Goal: Task Accomplishment & Management: Manage account settings

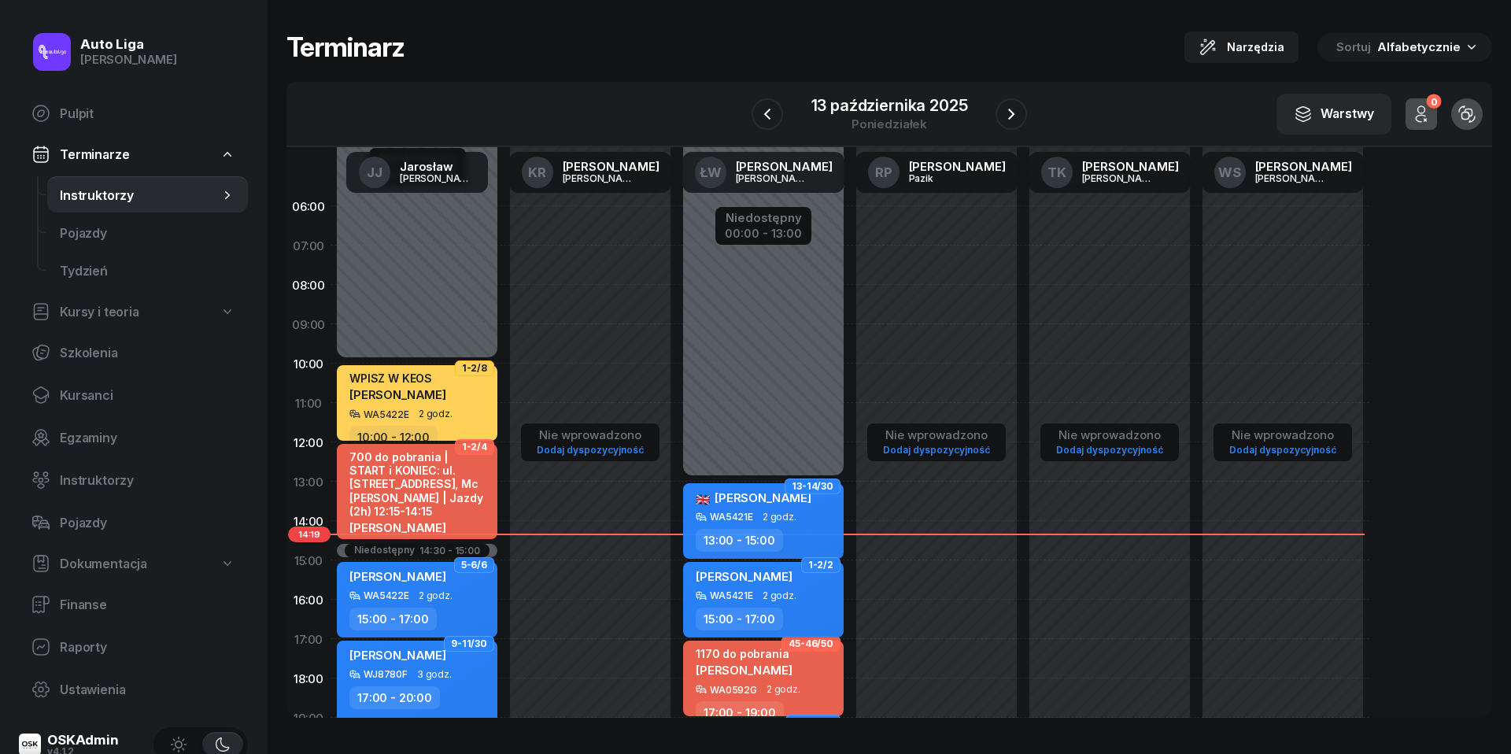
scroll to position [205, 0]
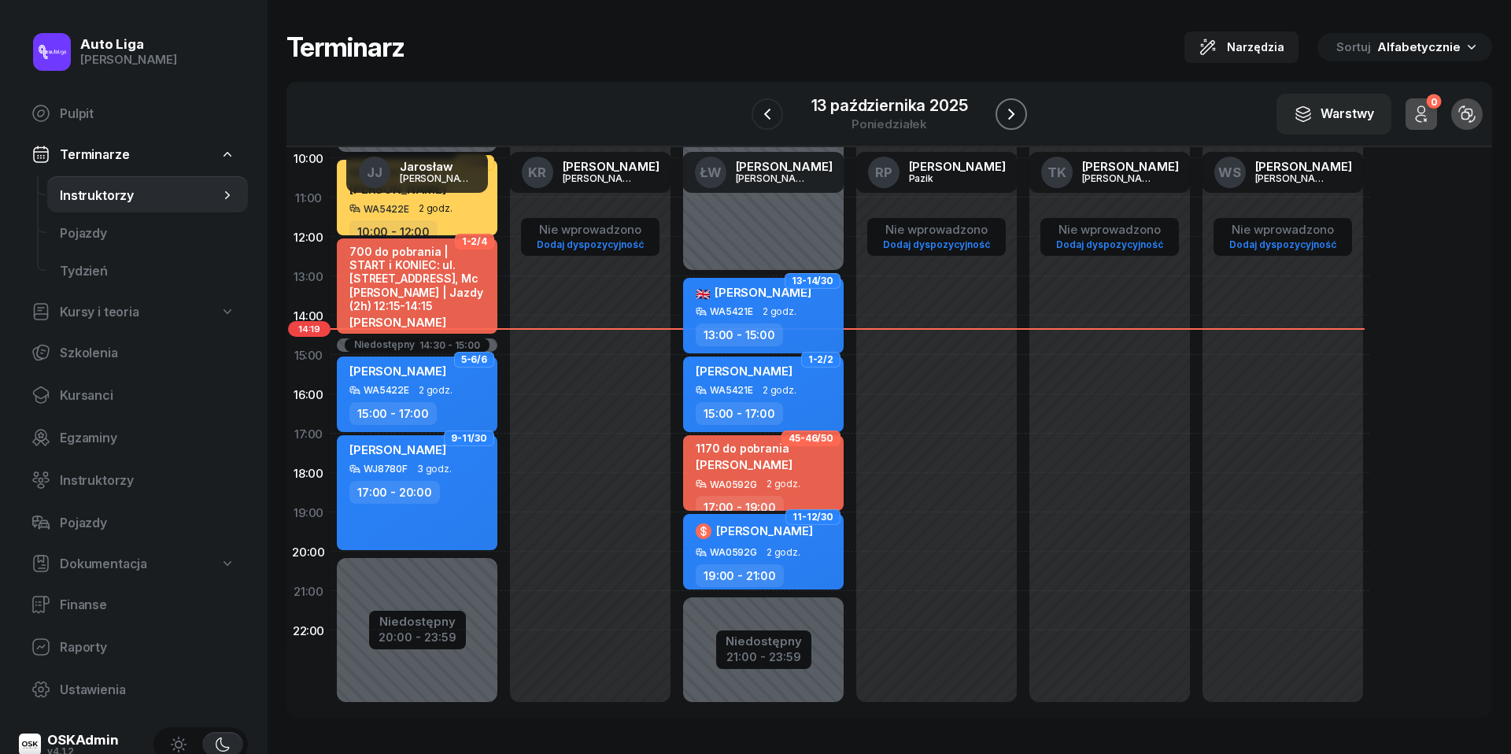
click at [1018, 112] on icon "button" at bounding box center [1011, 114] width 19 height 19
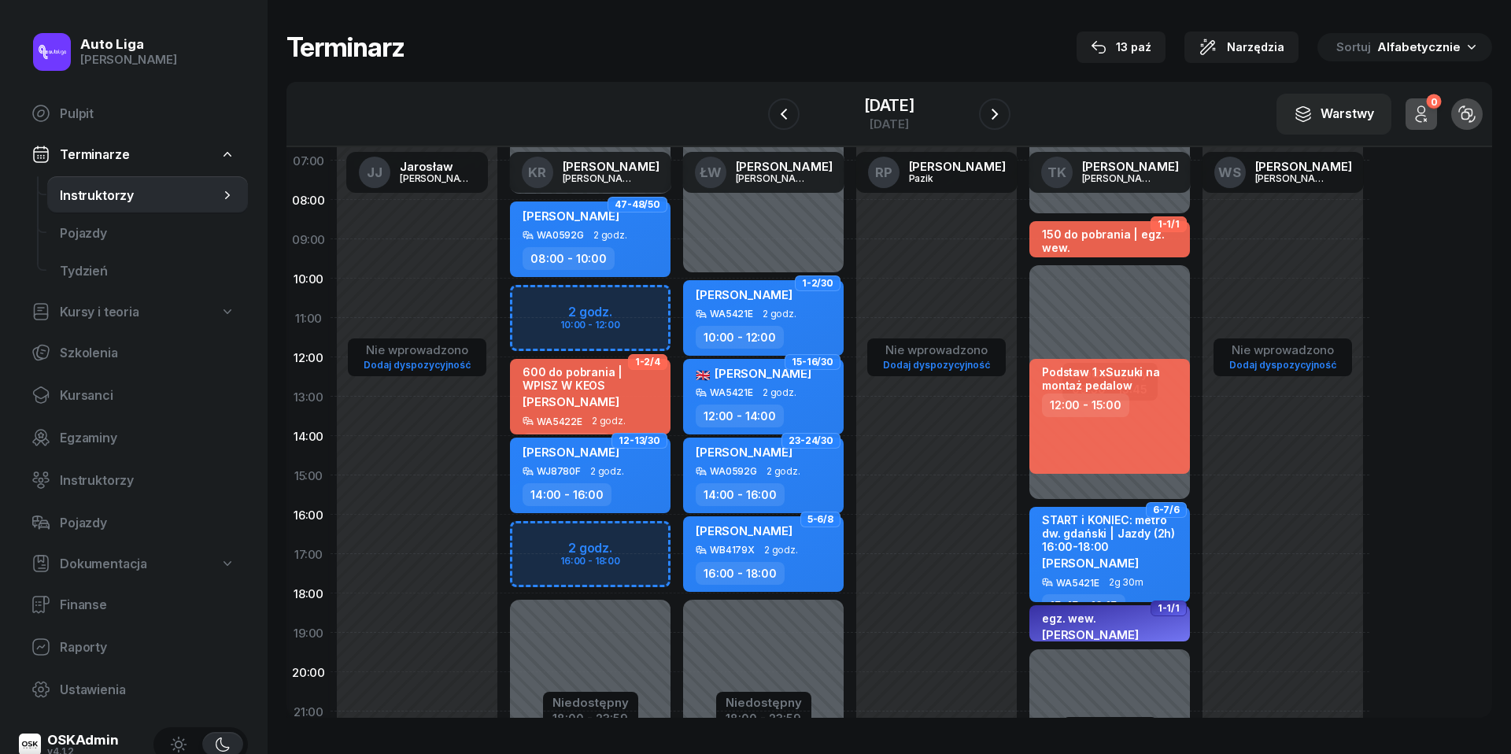
scroll to position [73, 0]
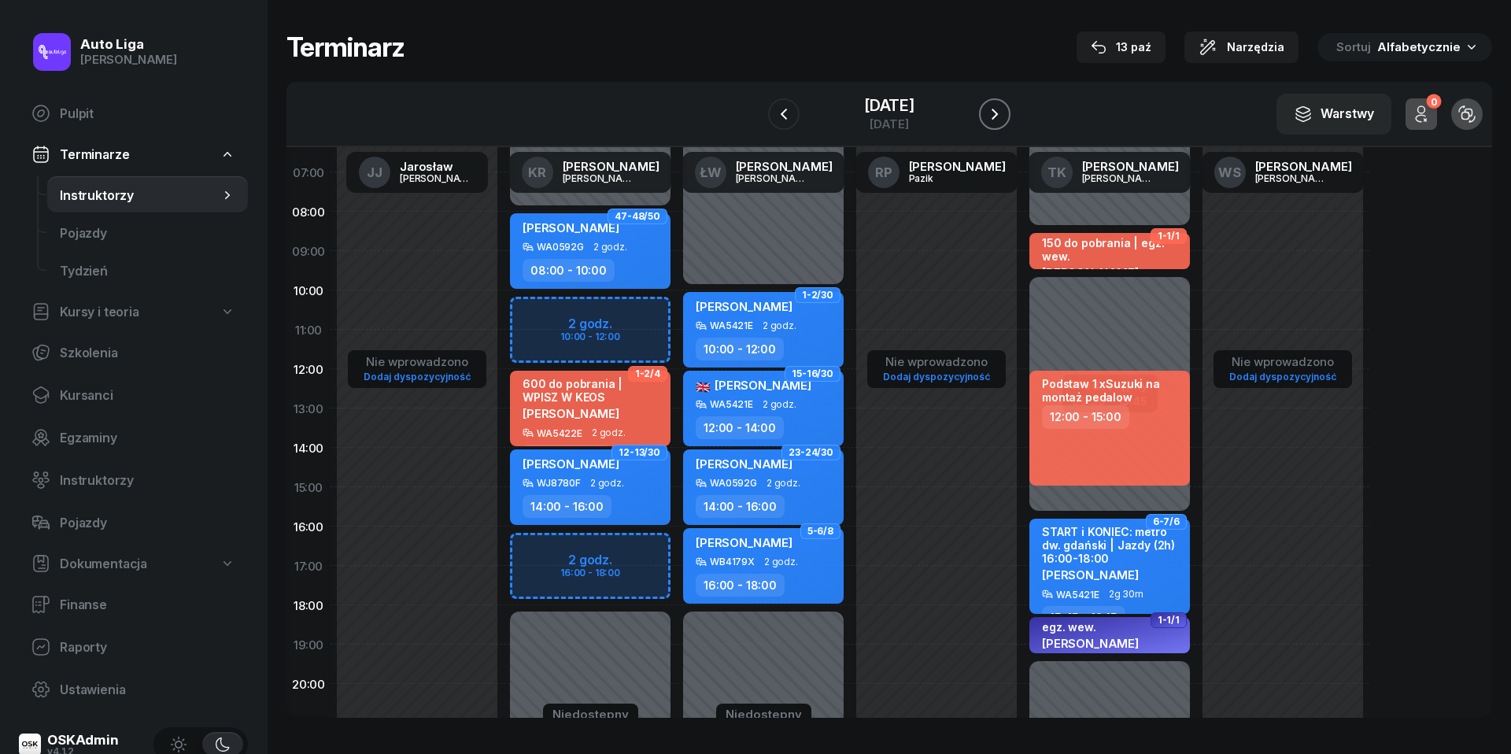
click at [1004, 113] on icon "button" at bounding box center [994, 114] width 19 height 19
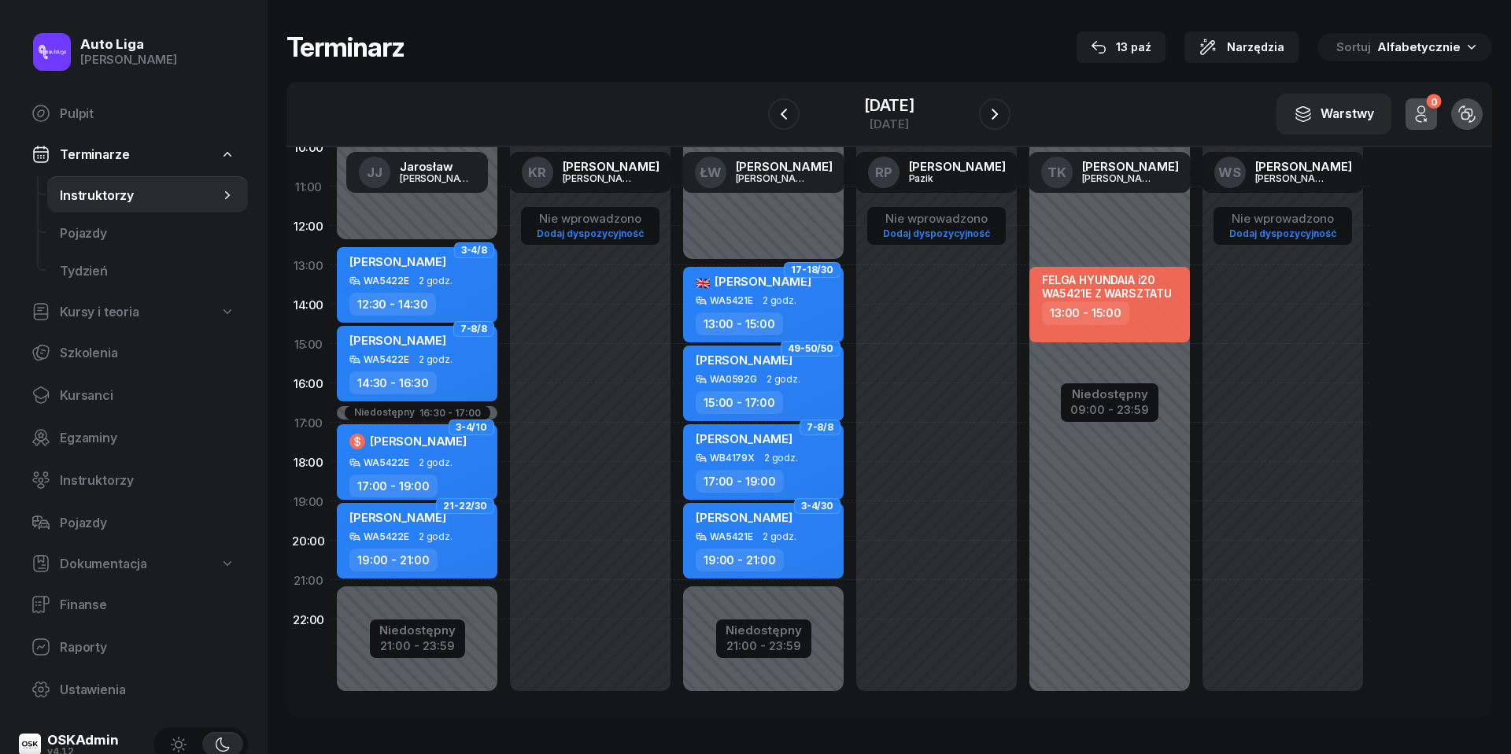
scroll to position [216, 0]
click at [1010, 117] on div at bounding box center [994, 113] width 31 height 31
click at [1010, 117] on button "button" at bounding box center [994, 113] width 31 height 31
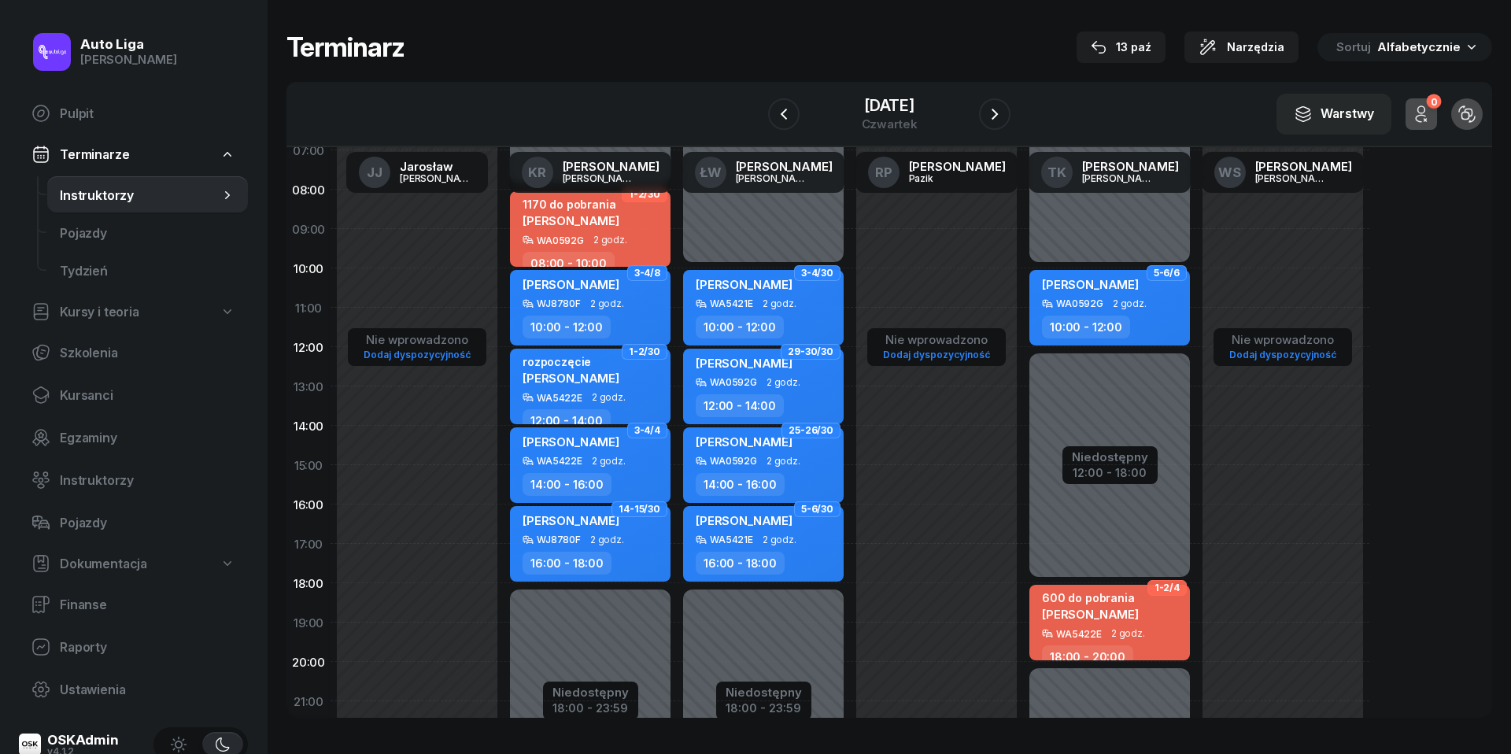
scroll to position [50, 0]
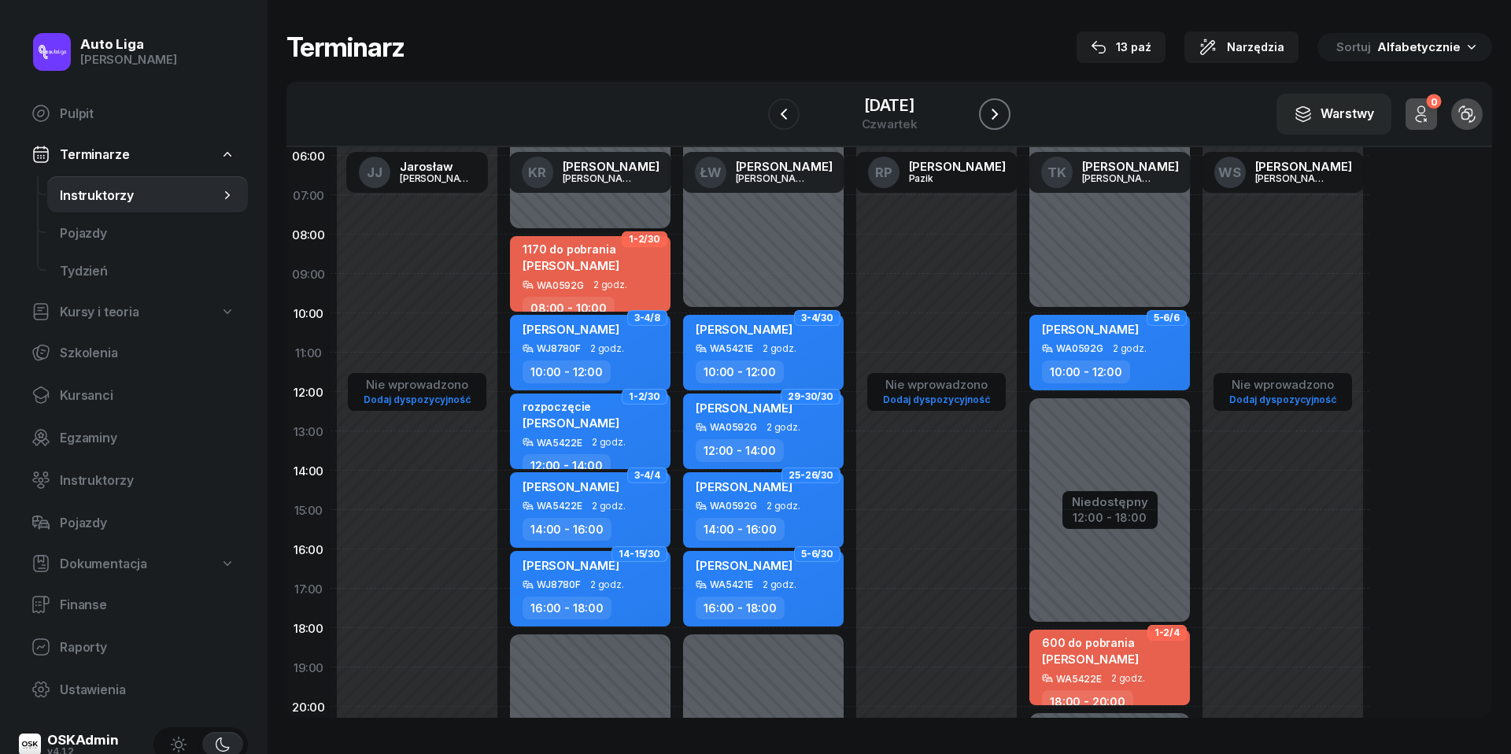
click at [1004, 116] on icon "button" at bounding box center [994, 114] width 19 height 19
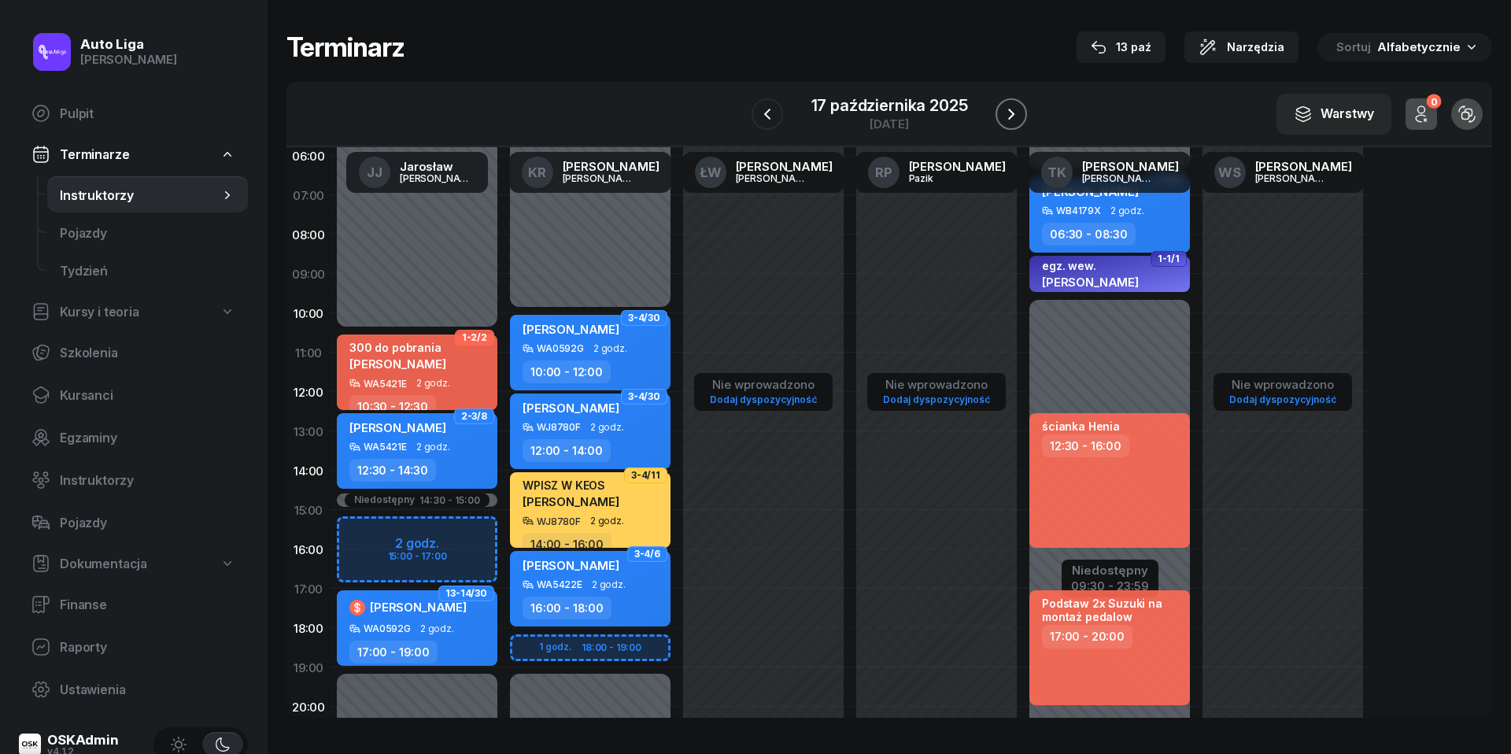
click at [1008, 105] on icon "button" at bounding box center [1011, 114] width 19 height 19
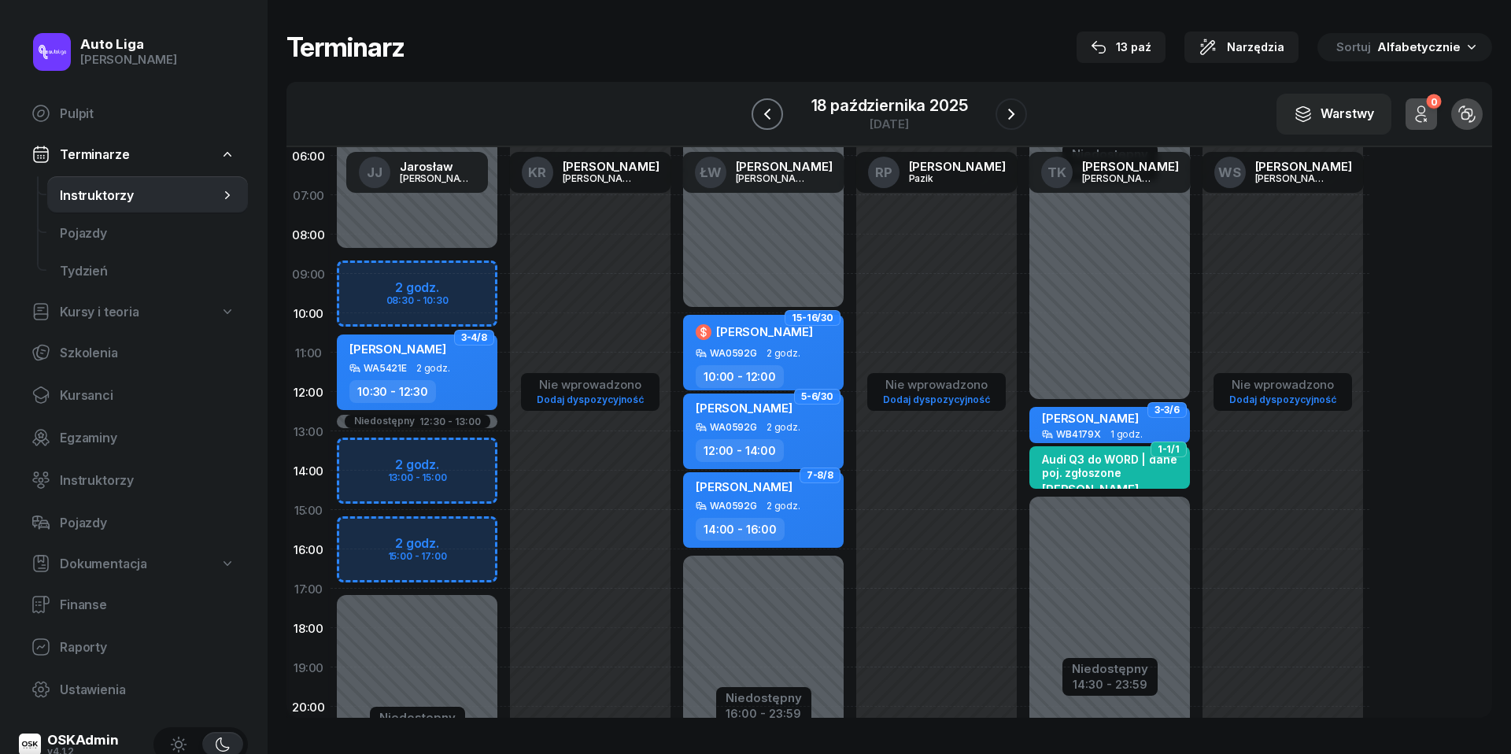
click at [772, 105] on icon "button" at bounding box center [767, 114] width 19 height 19
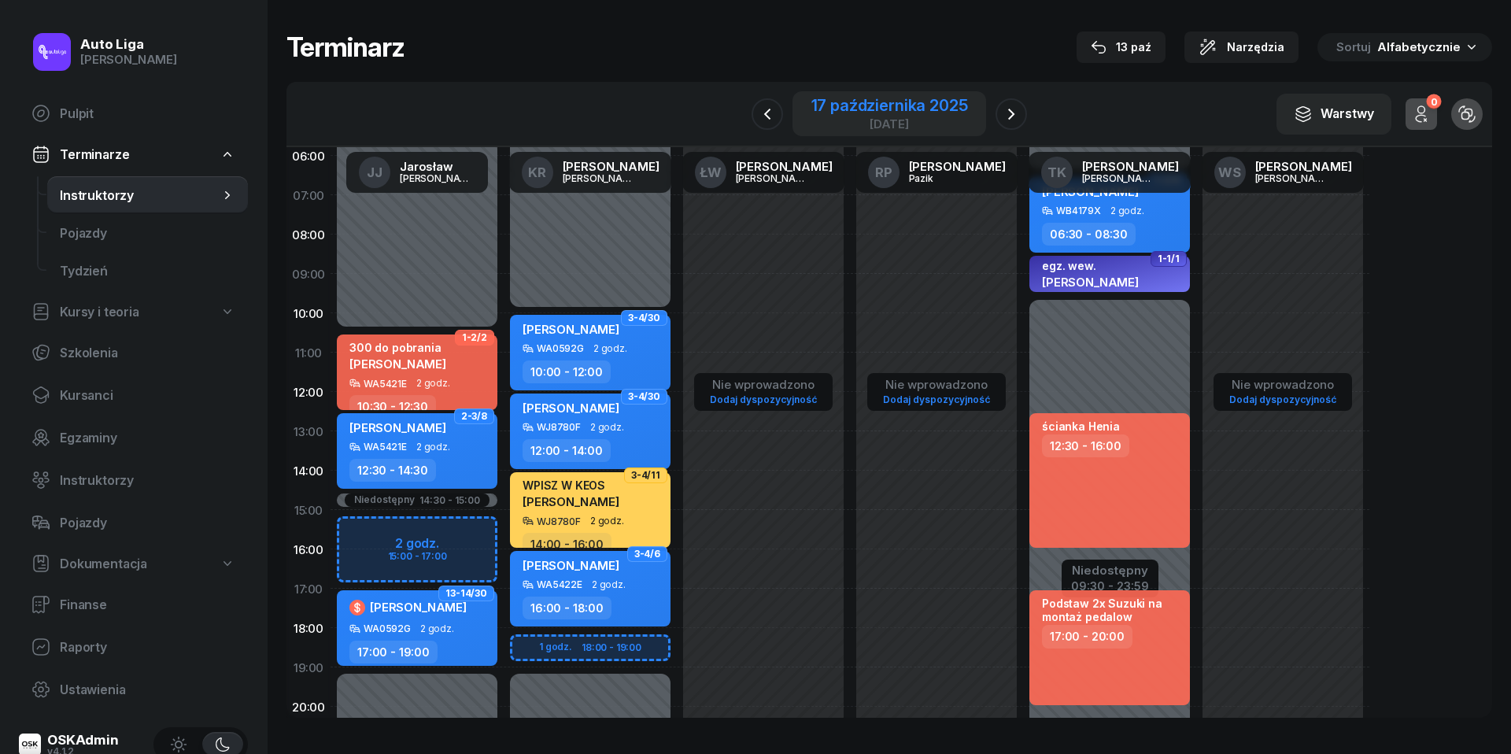
click at [957, 98] on div "17 października 2025" at bounding box center [889, 106] width 157 height 16
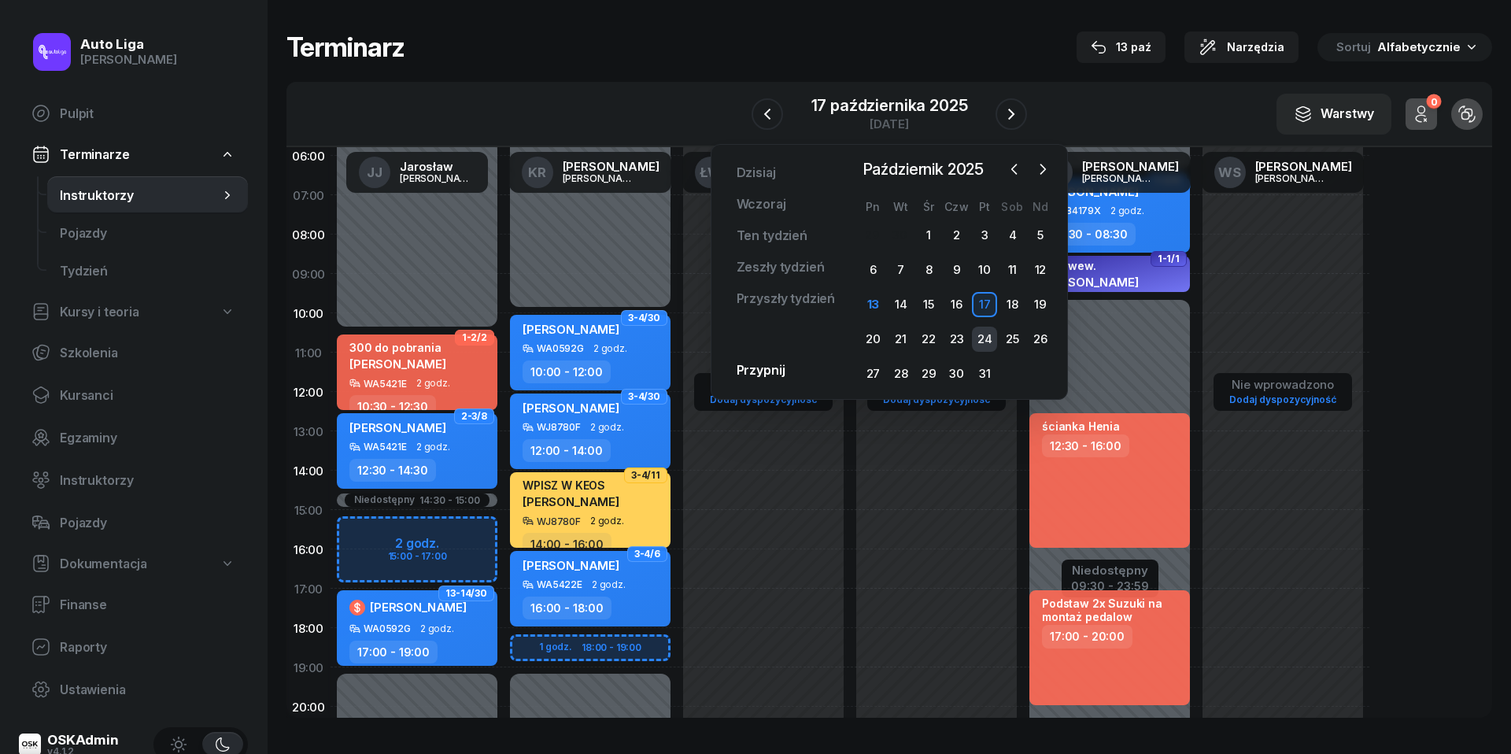
click at [983, 335] on div "24" at bounding box center [984, 338] width 25 height 25
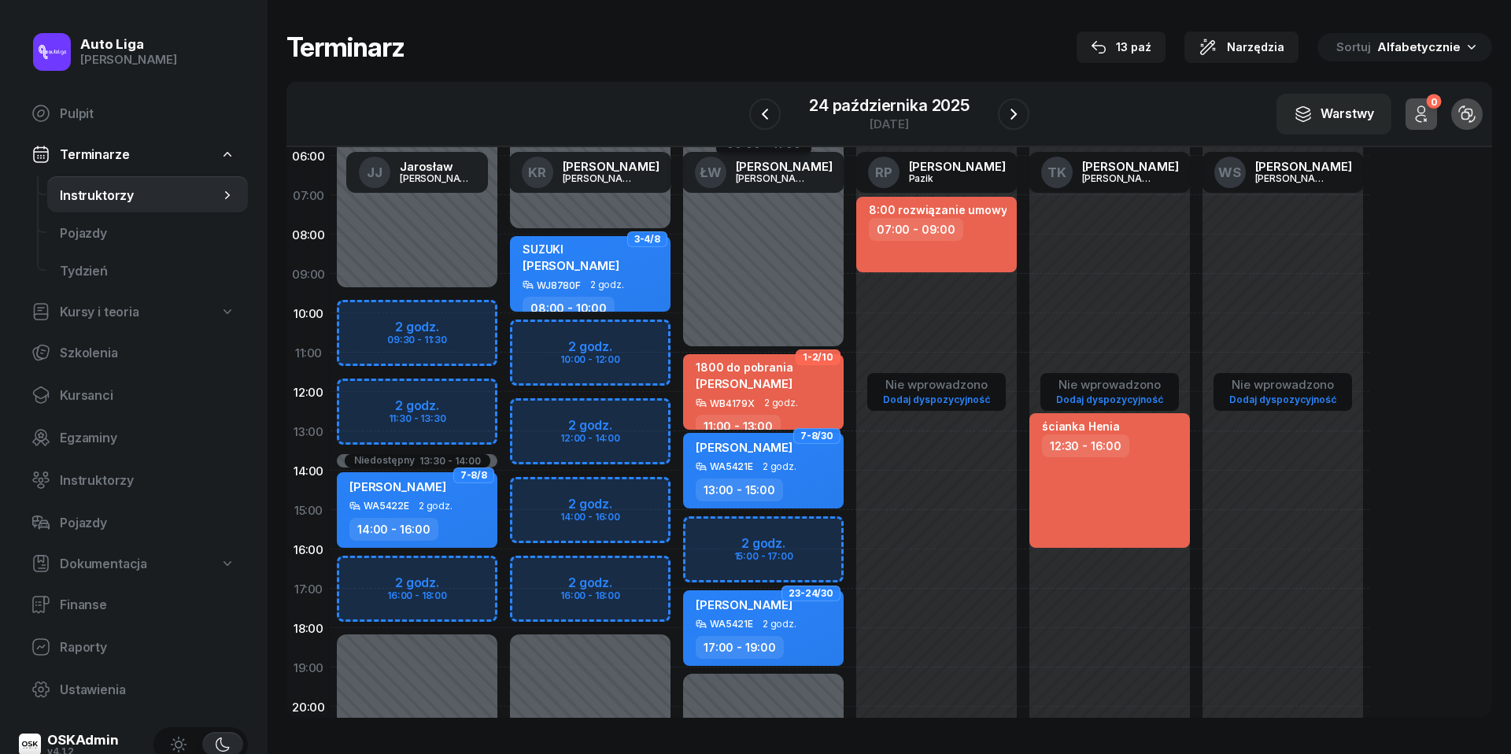
click at [390, 312] on div "Niedostępny 00:00 - 09:30 Niedostępny 18:00 - 23:59 Niedostępny 13:30 - 14:00 2…" at bounding box center [416, 509] width 173 height 747
select select "09"
select select "11"
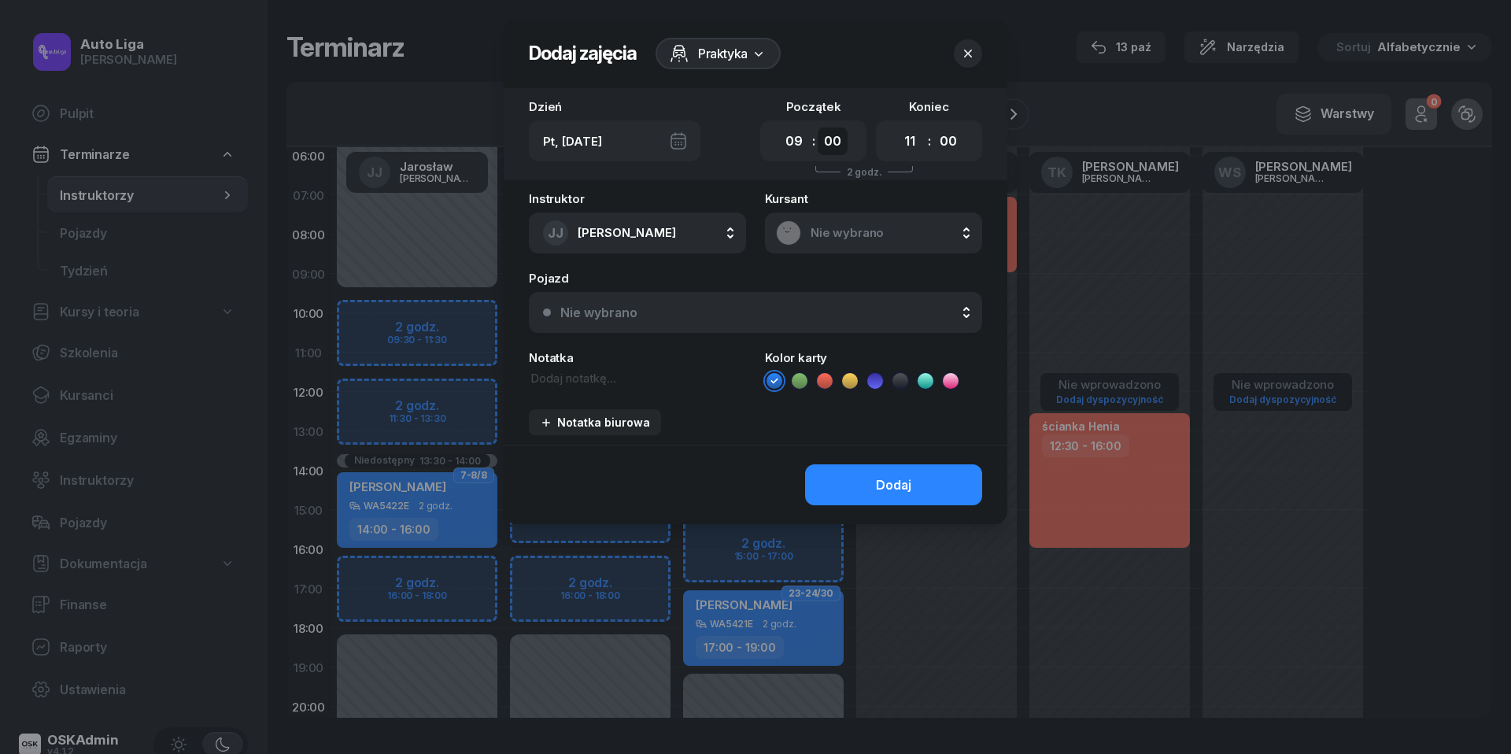
select select "30"
click at [856, 236] on span "Nie wybrano" at bounding box center [890, 233] width 160 height 14
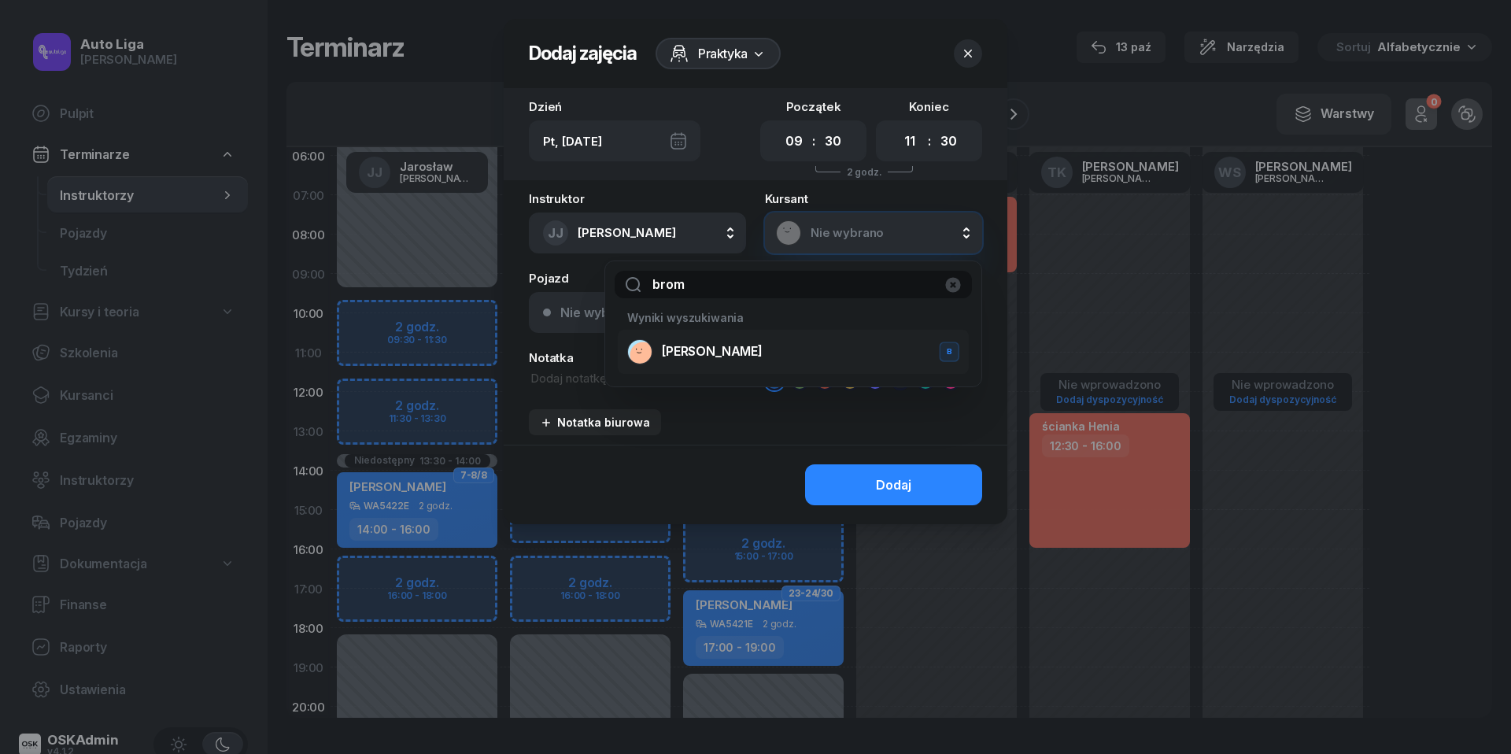
type input "brom"
click at [751, 351] on span "[PERSON_NAME]" at bounding box center [712, 351] width 101 height 15
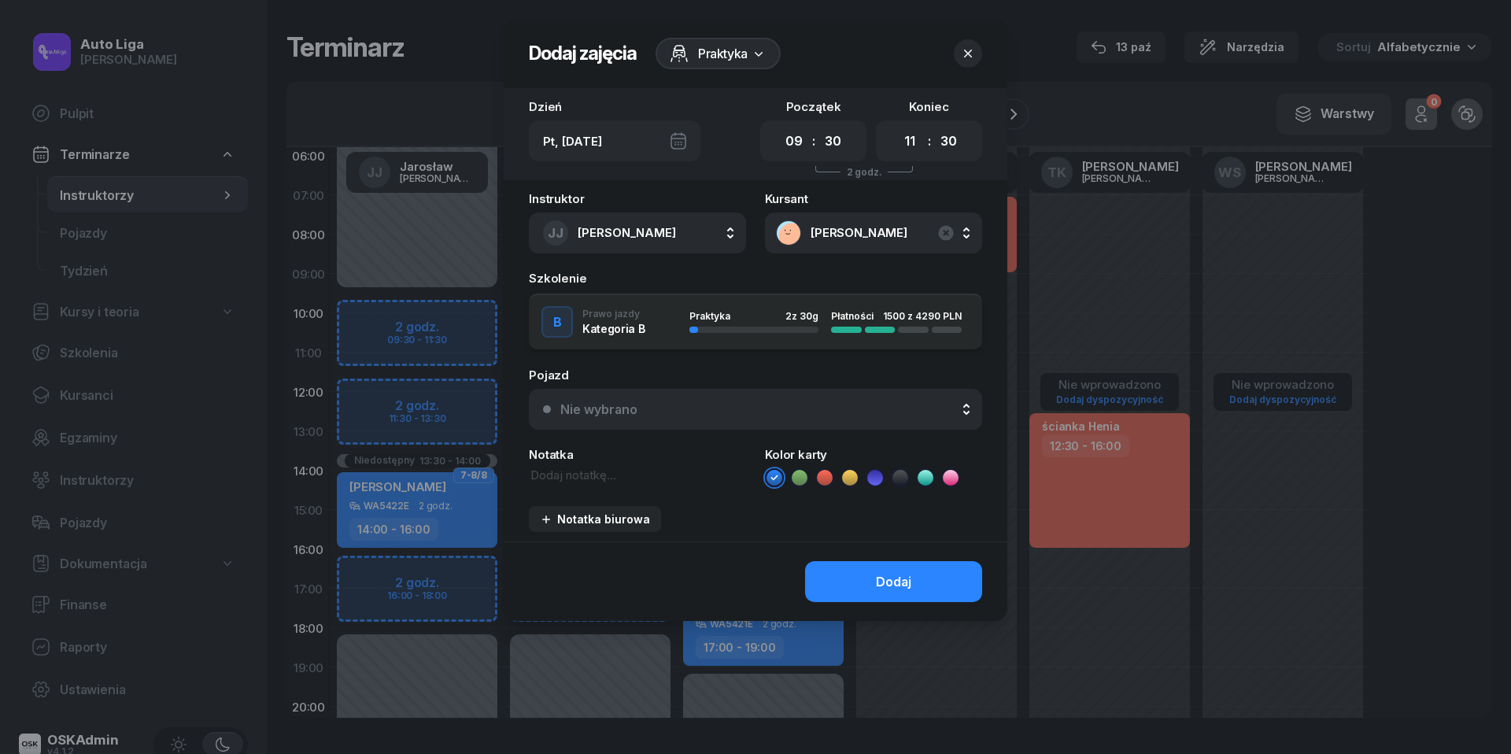
click at [644, 411] on div "Nie wybrano" at bounding box center [764, 409] width 408 height 15
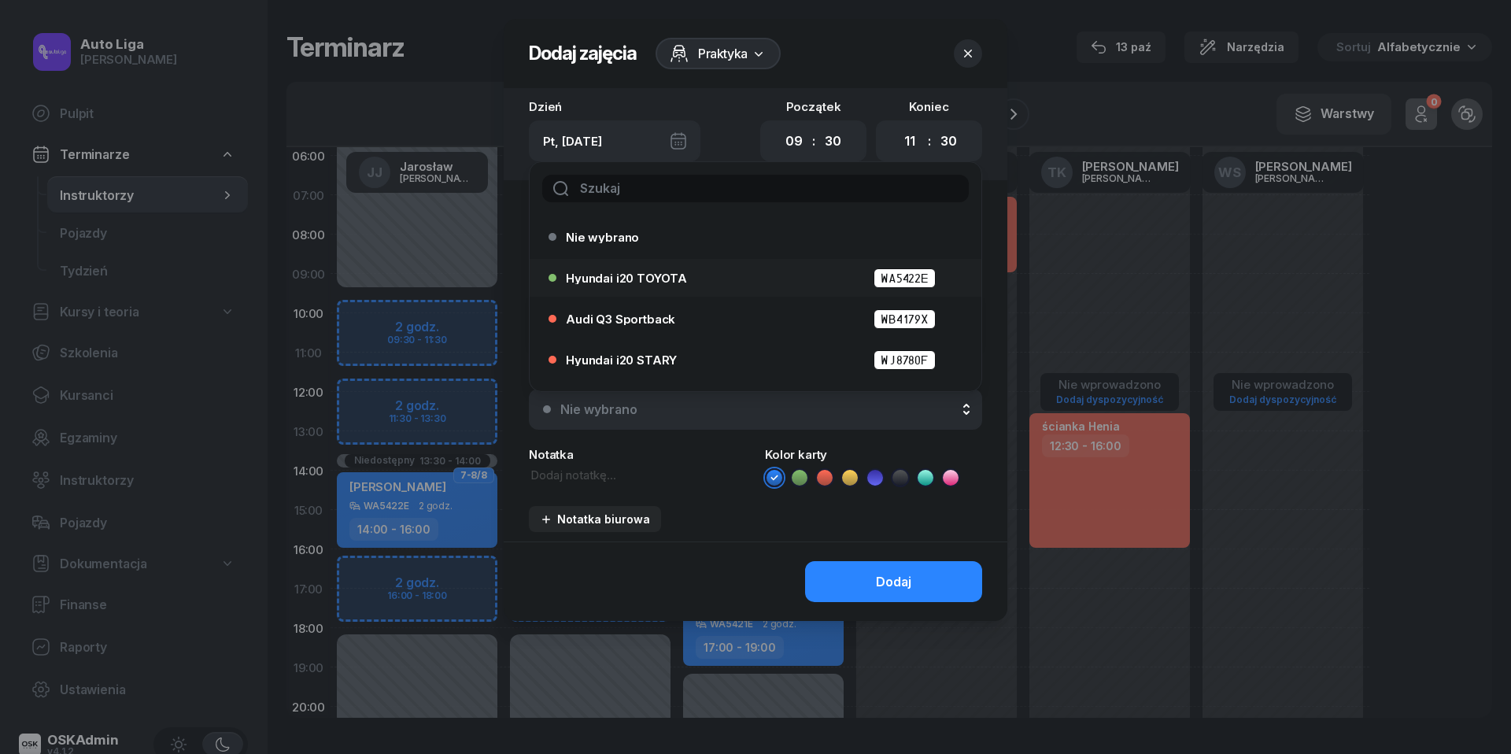
click at [642, 275] on span "Hyundai i20 TOYOTA" at bounding box center [626, 278] width 121 height 12
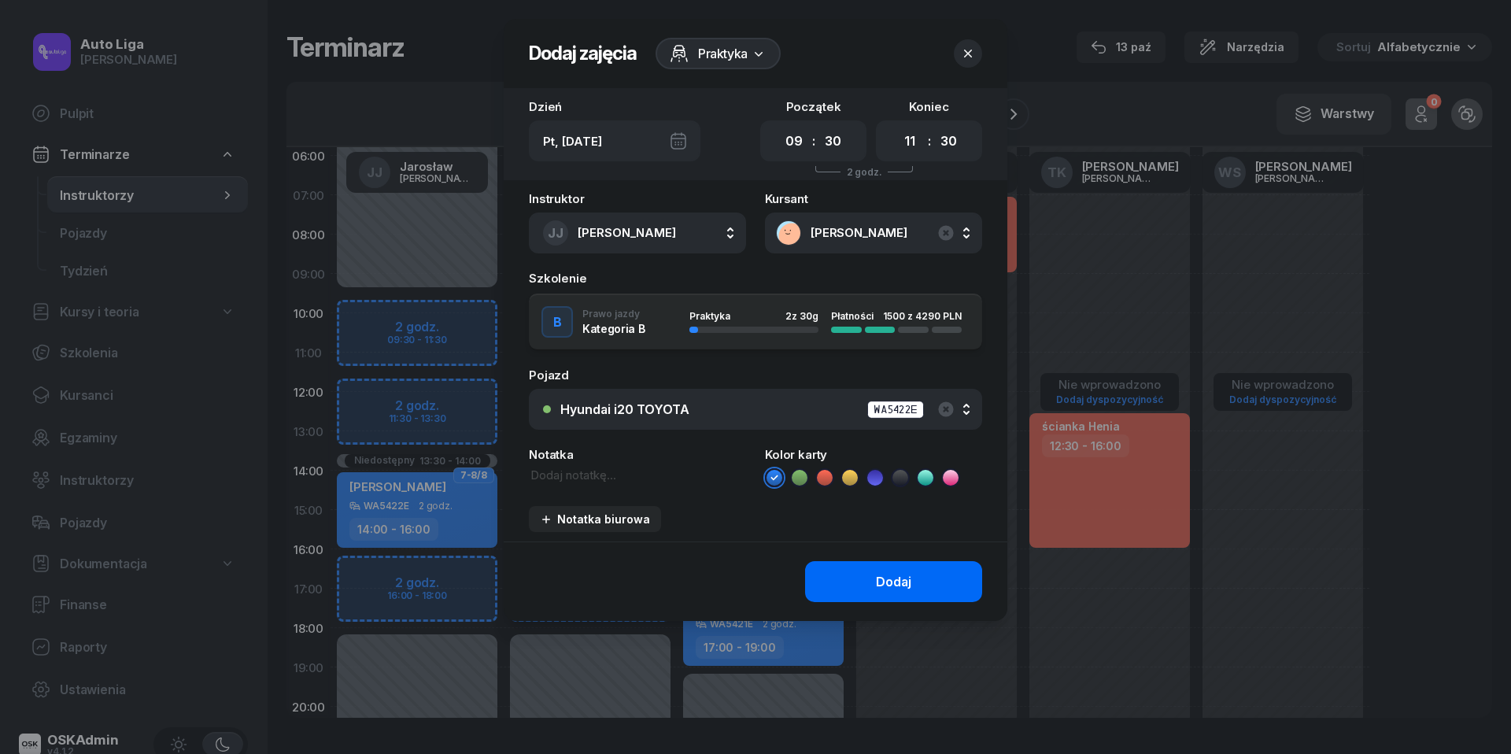
click at [845, 577] on button "Dodaj" at bounding box center [893, 581] width 177 height 41
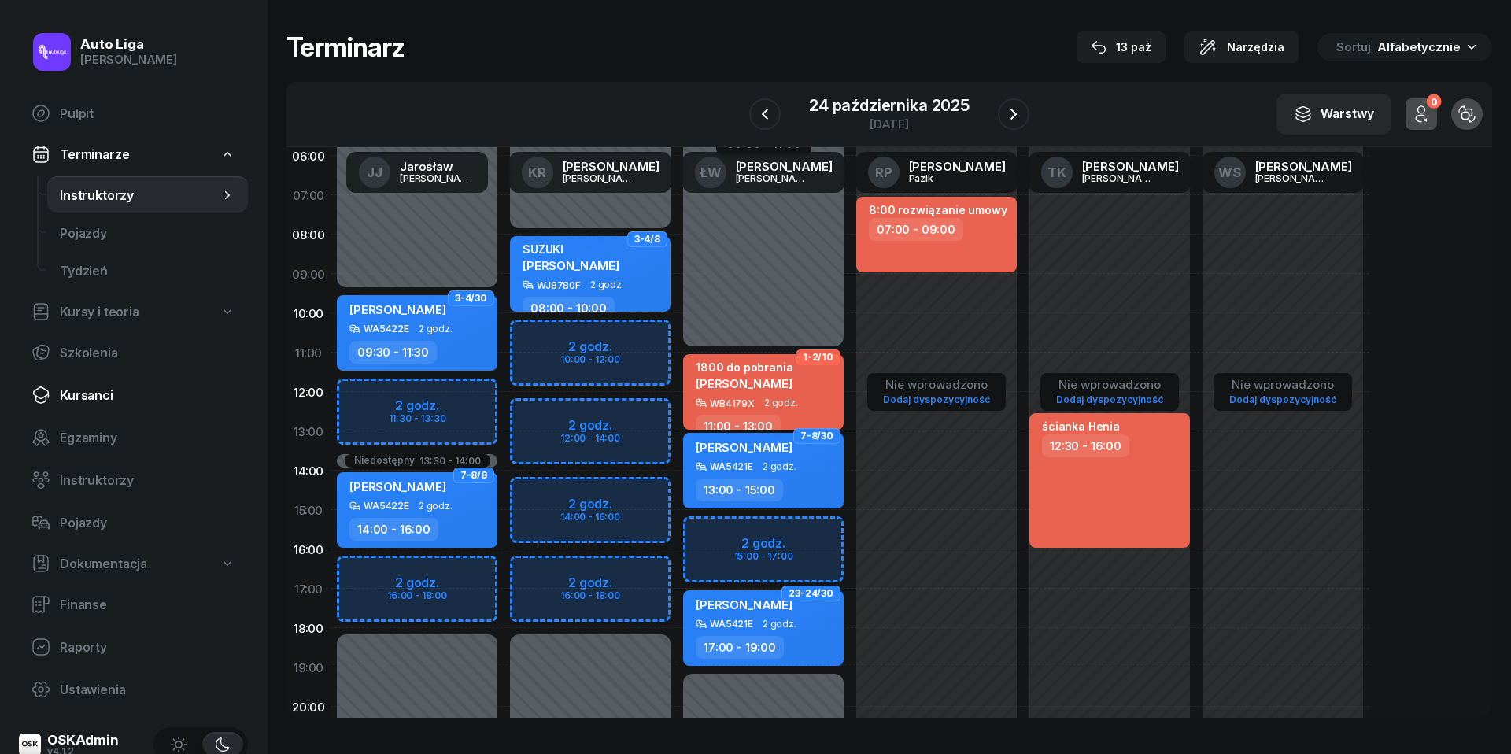
click at [88, 388] on span "Kursanci" at bounding box center [147, 395] width 175 height 15
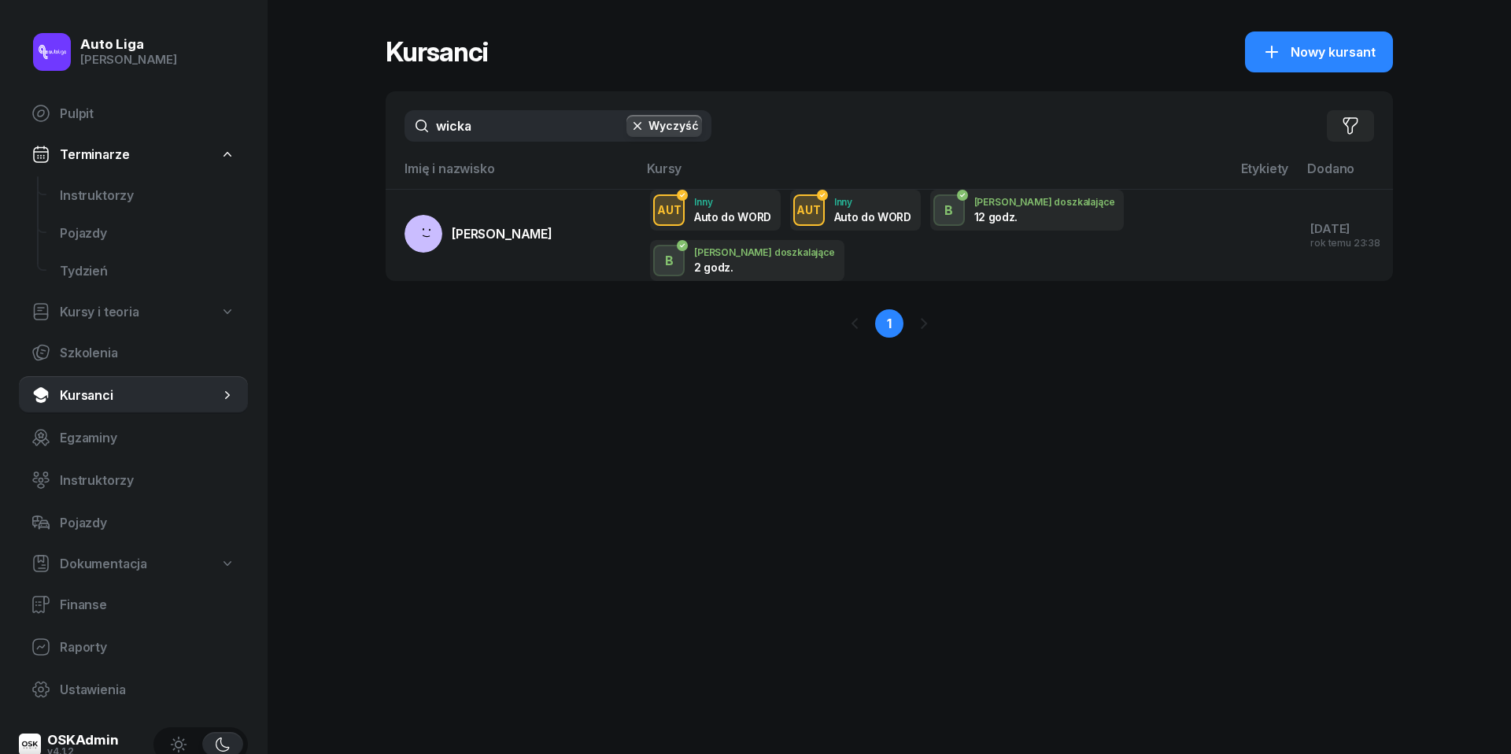
click at [470, 127] on input "wicka" at bounding box center [557, 125] width 307 height 31
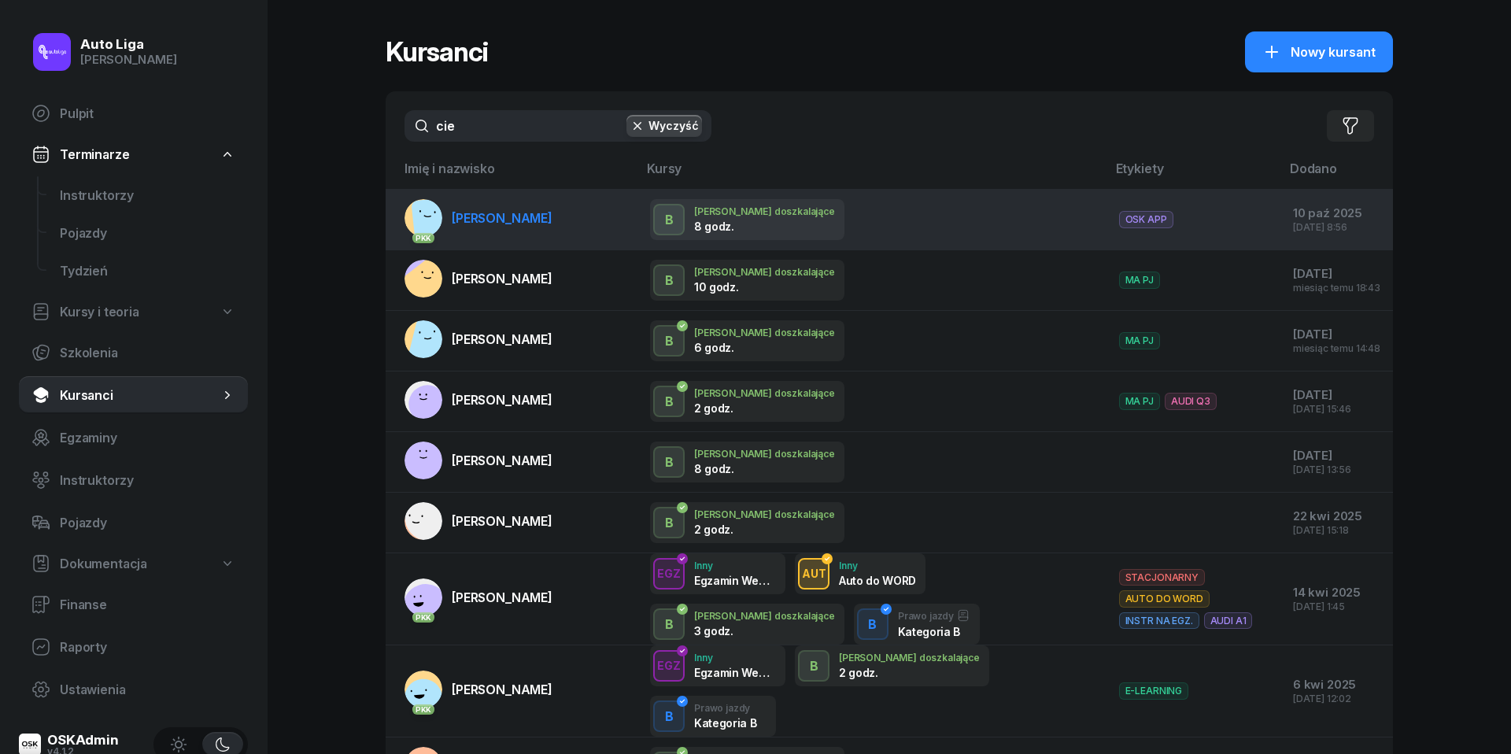
type input "cie"
click at [516, 205] on link "PKK [PERSON_NAME]" at bounding box center [478, 218] width 148 height 38
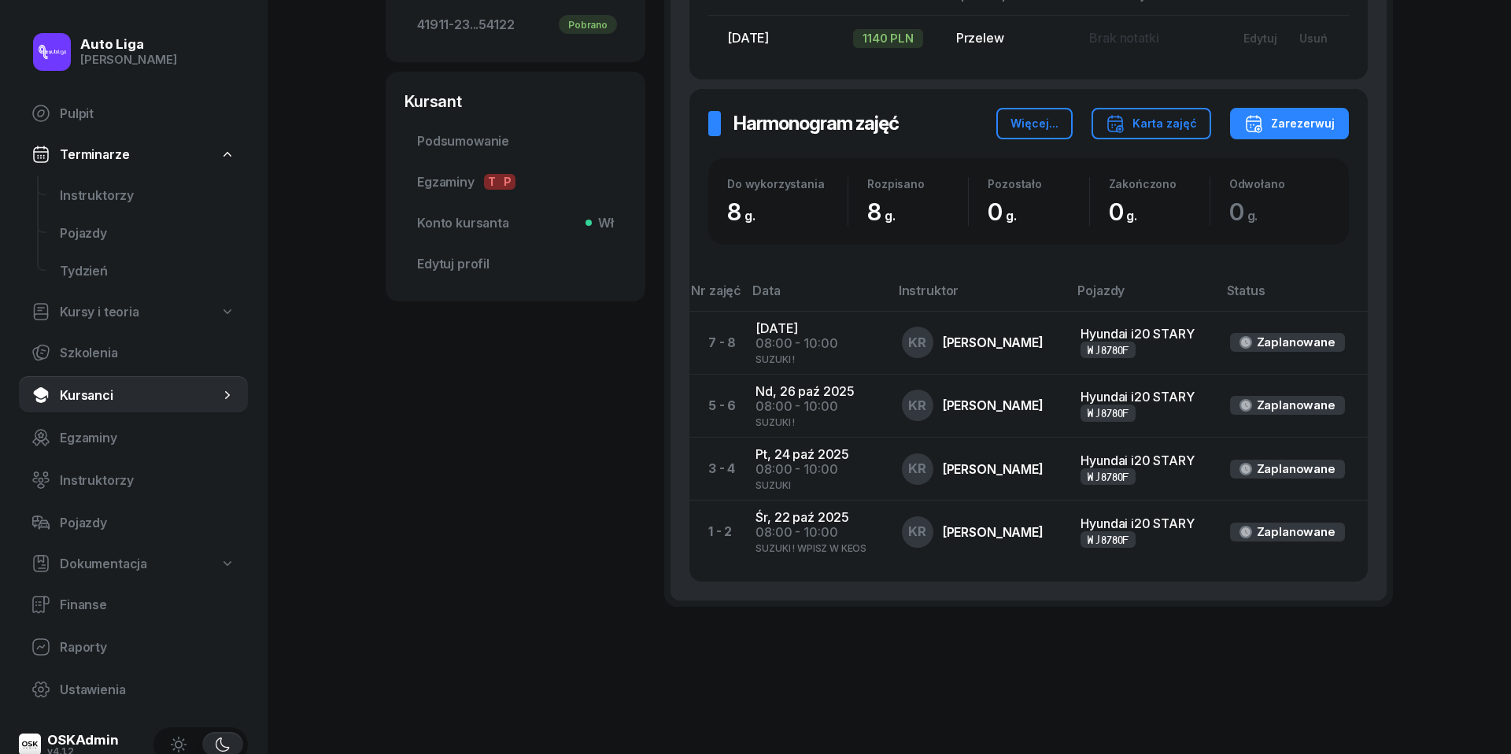
scroll to position [477, 0]
click at [1319, 127] on div "Zarezerwuj" at bounding box center [1289, 125] width 90 height 19
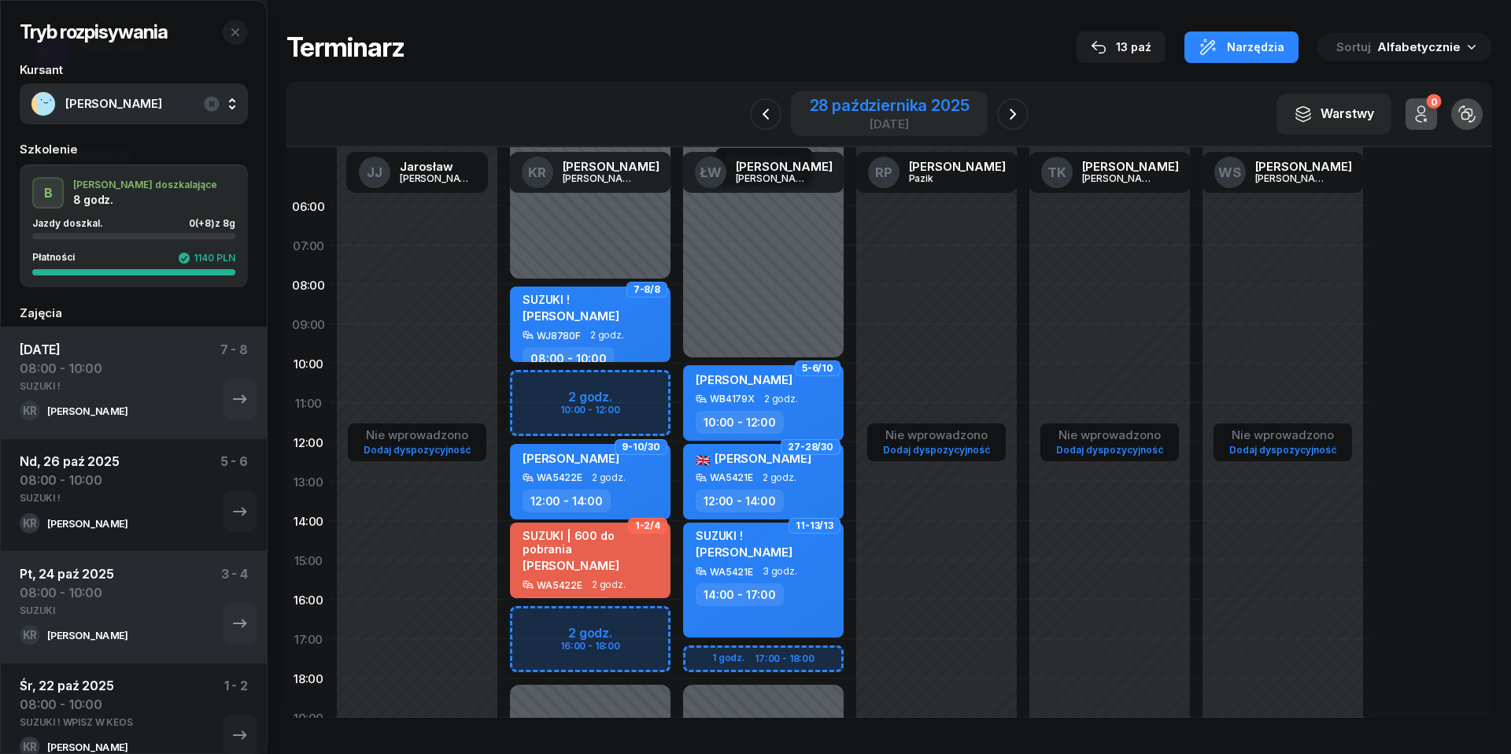
click at [828, 121] on div "[DATE]" at bounding box center [890, 124] width 160 height 12
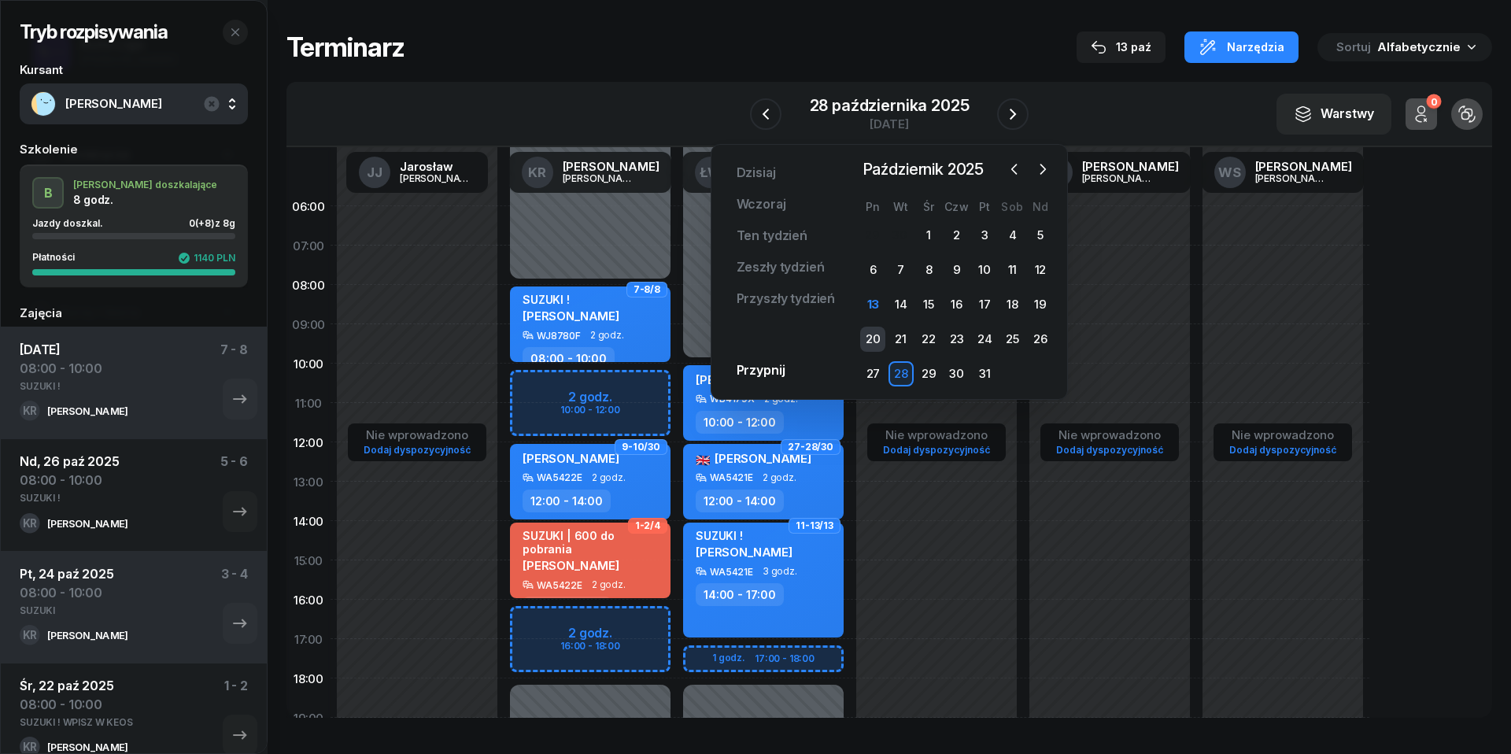
click at [872, 338] on div "20" at bounding box center [872, 338] width 25 height 25
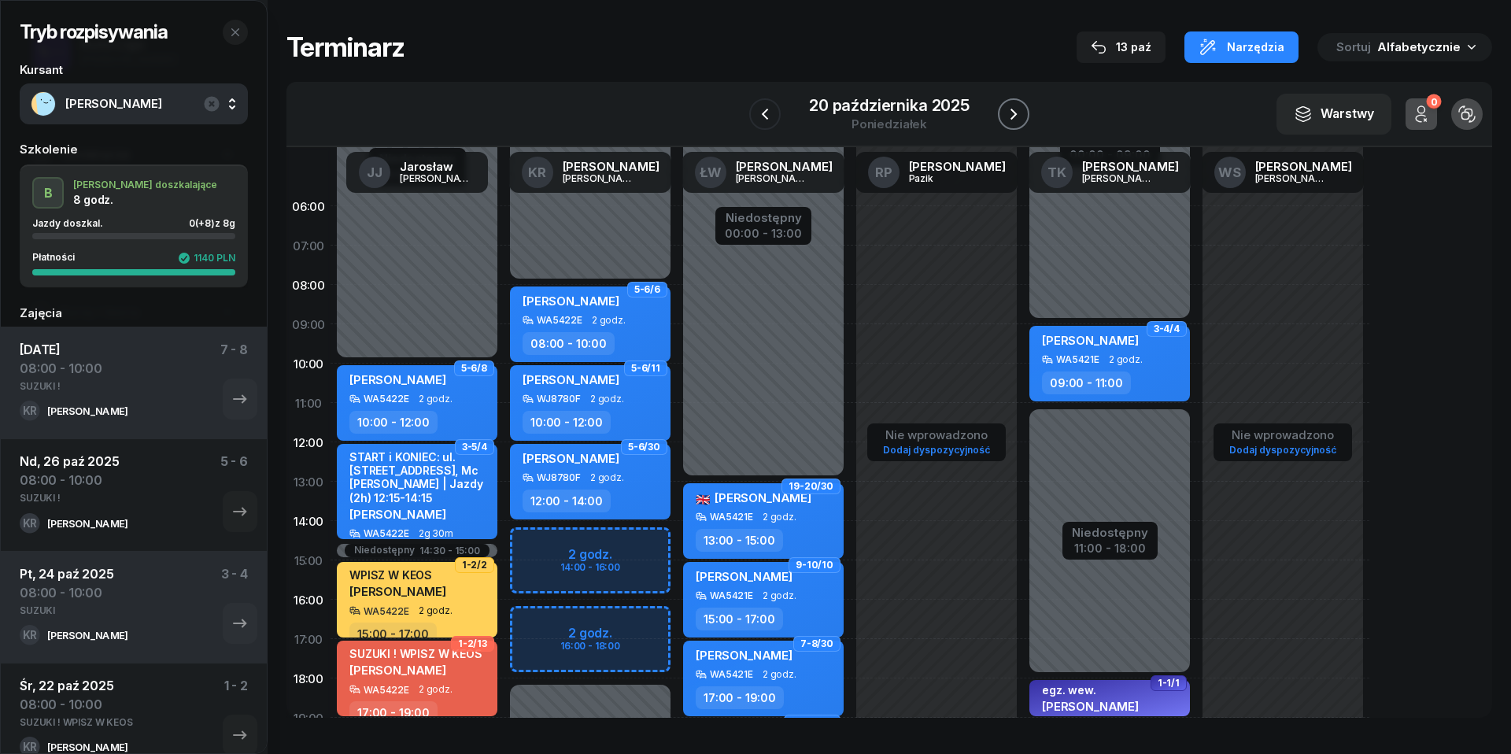
click at [1018, 116] on icon "button" at bounding box center [1013, 114] width 19 height 19
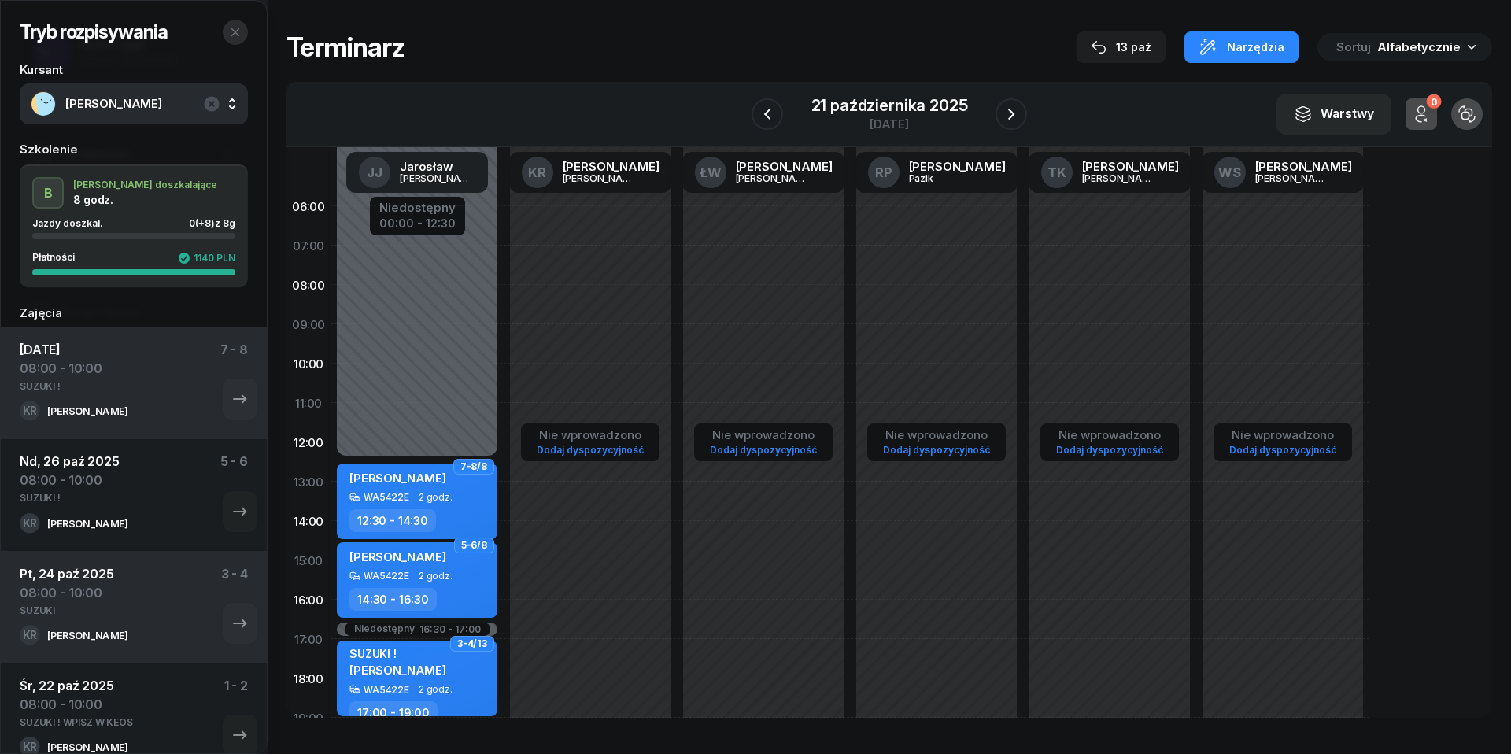
click at [234, 36] on icon "button" at bounding box center [235, 32] width 13 height 13
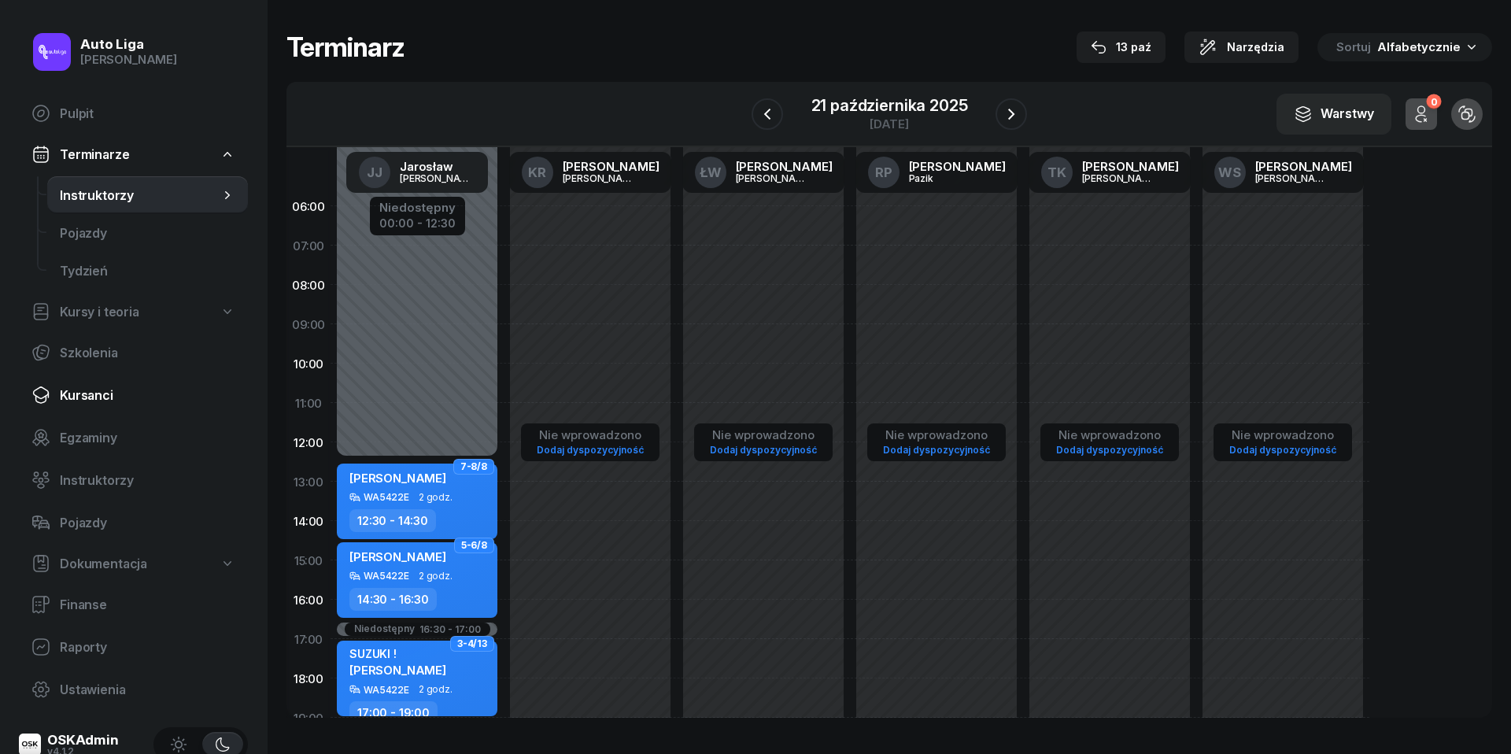
click at [111, 384] on link "Kursanci" at bounding box center [133, 395] width 229 height 38
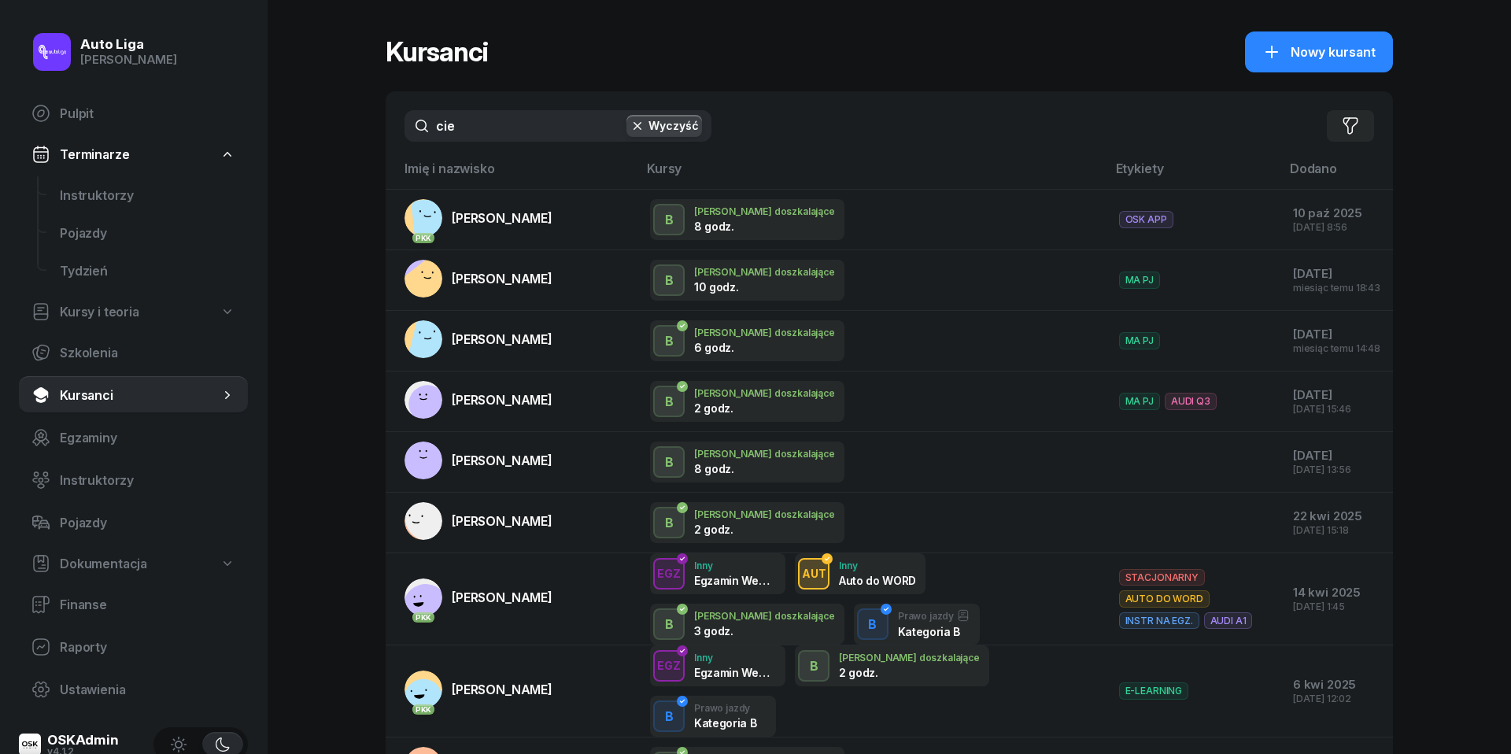
click at [482, 127] on input "cie" at bounding box center [557, 125] width 307 height 31
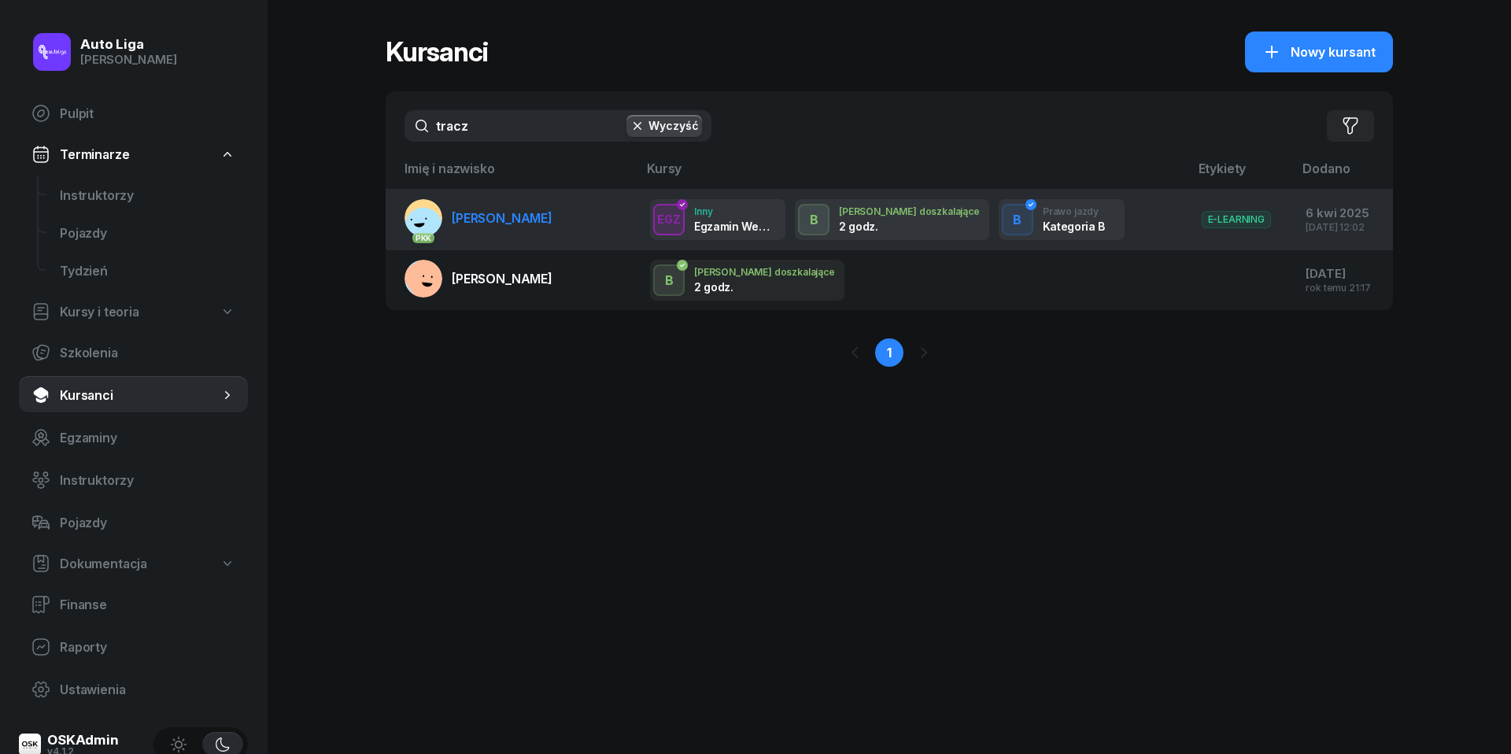
type input "tracz"
click at [511, 227] on link "PKK [PERSON_NAME]" at bounding box center [478, 218] width 148 height 38
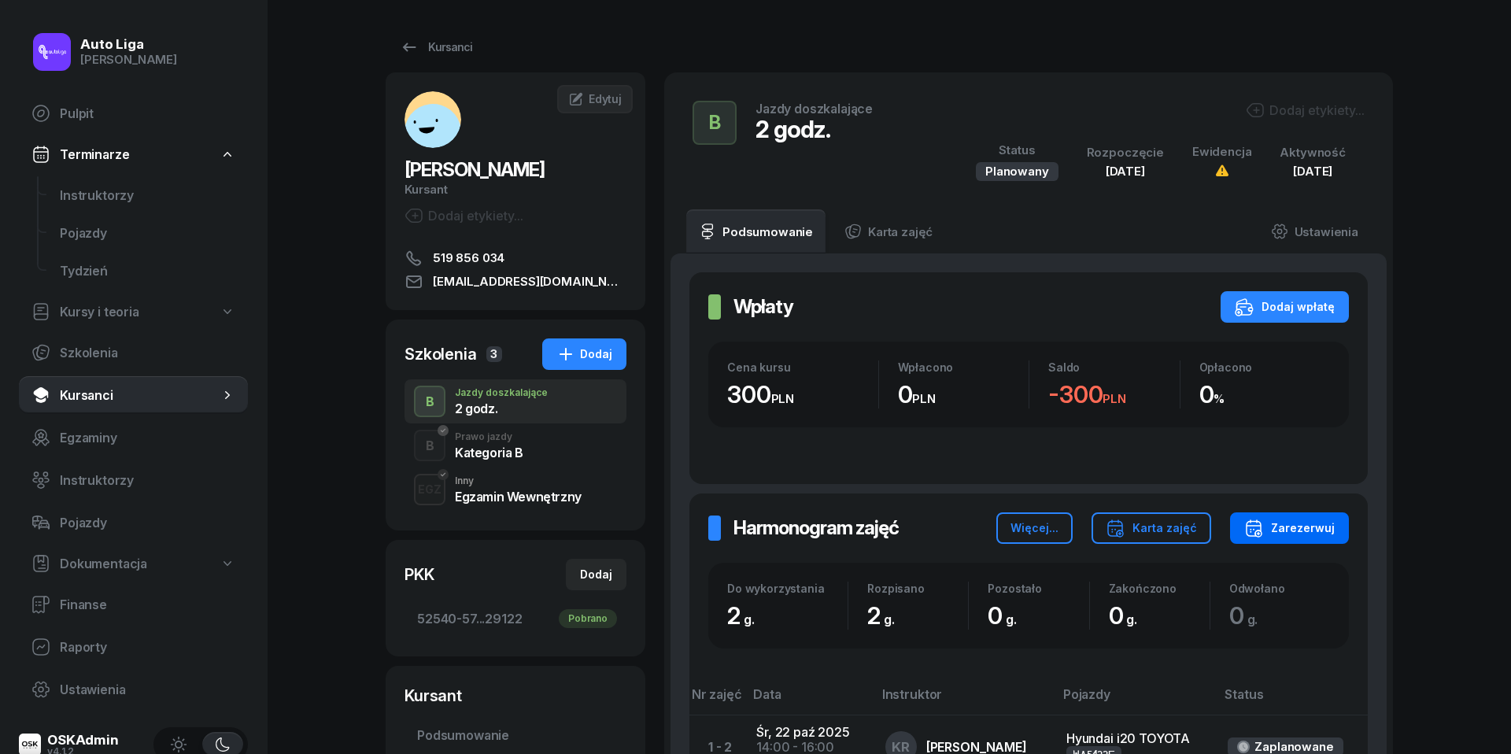
click at [1304, 535] on div "Zarezerwuj" at bounding box center [1289, 527] width 90 height 19
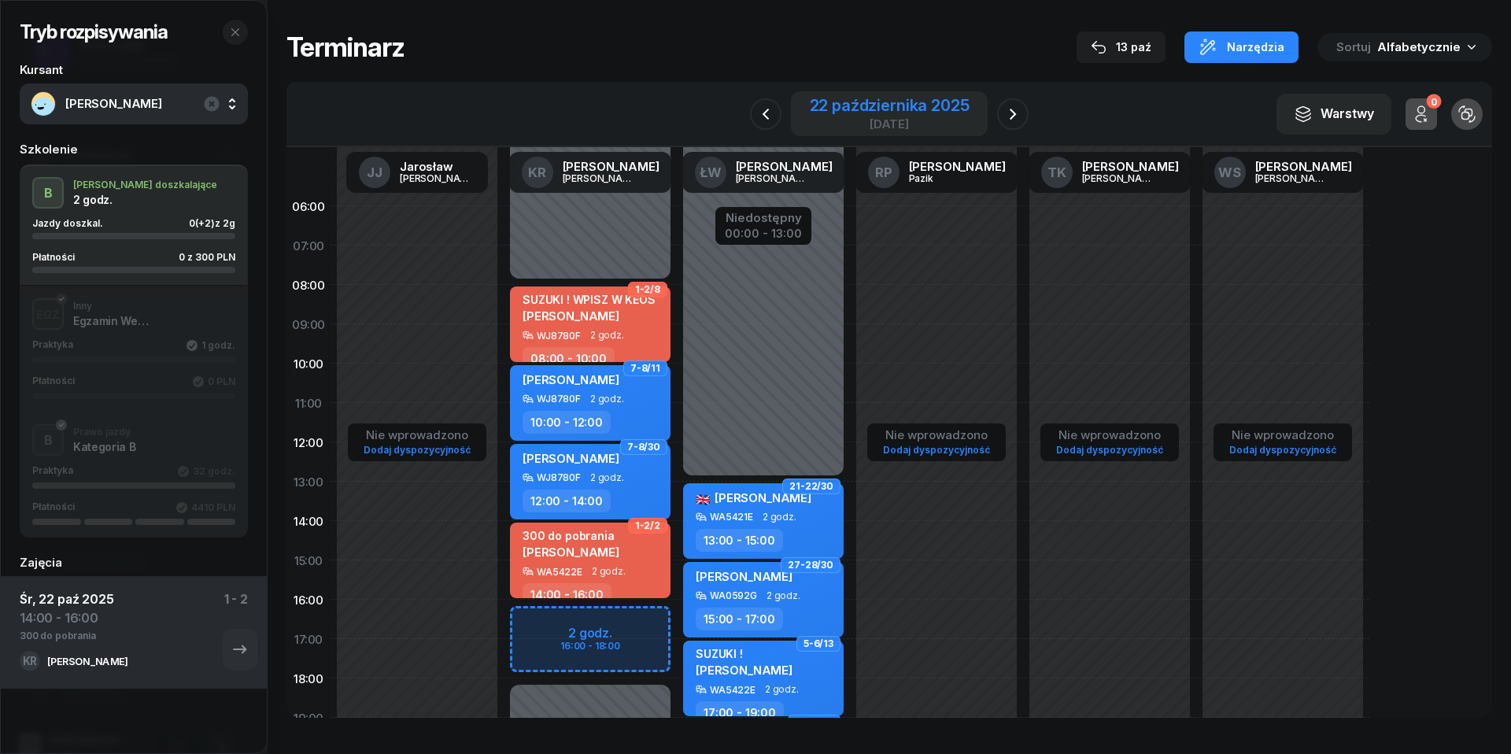
click at [854, 118] on div "[DATE]" at bounding box center [890, 124] width 160 height 12
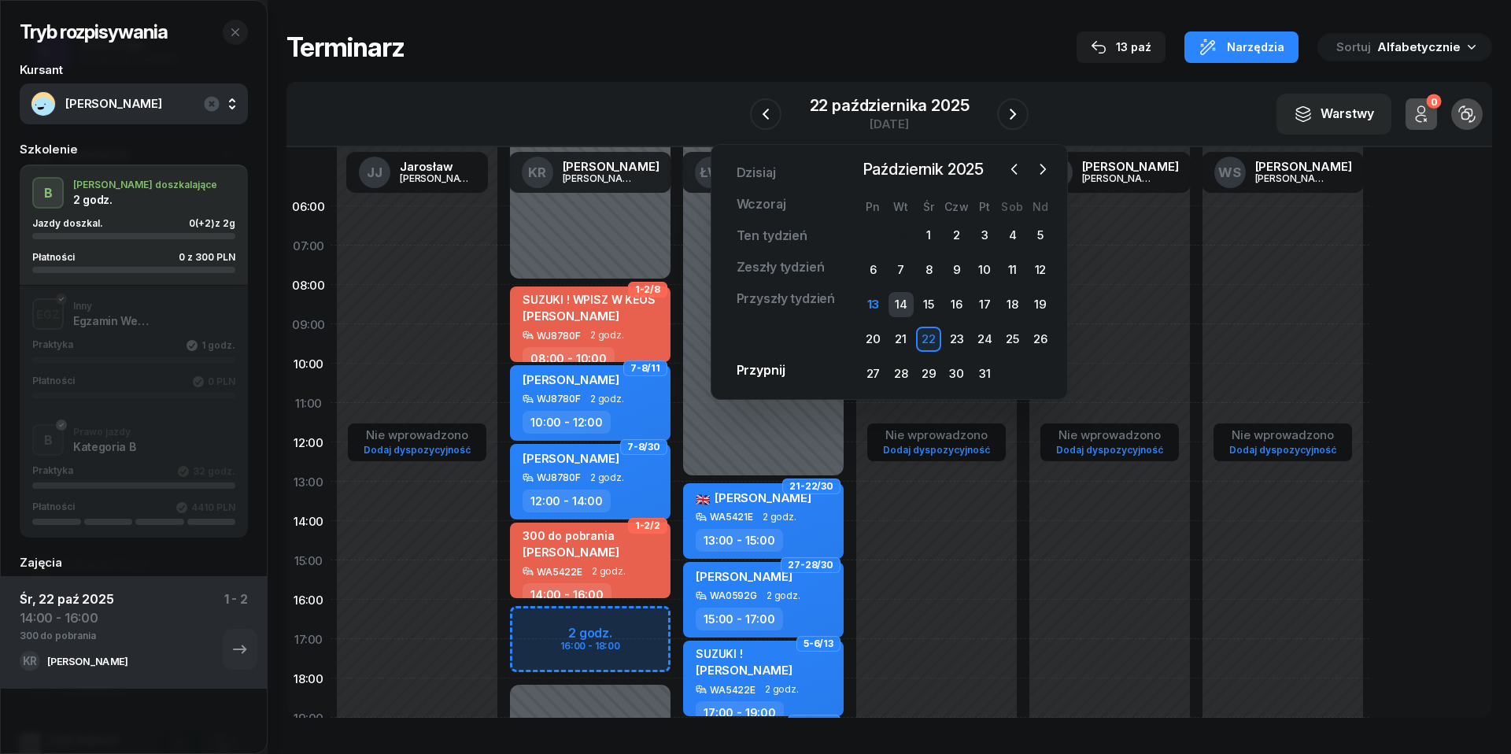
click at [901, 308] on div "14" at bounding box center [900, 304] width 25 height 25
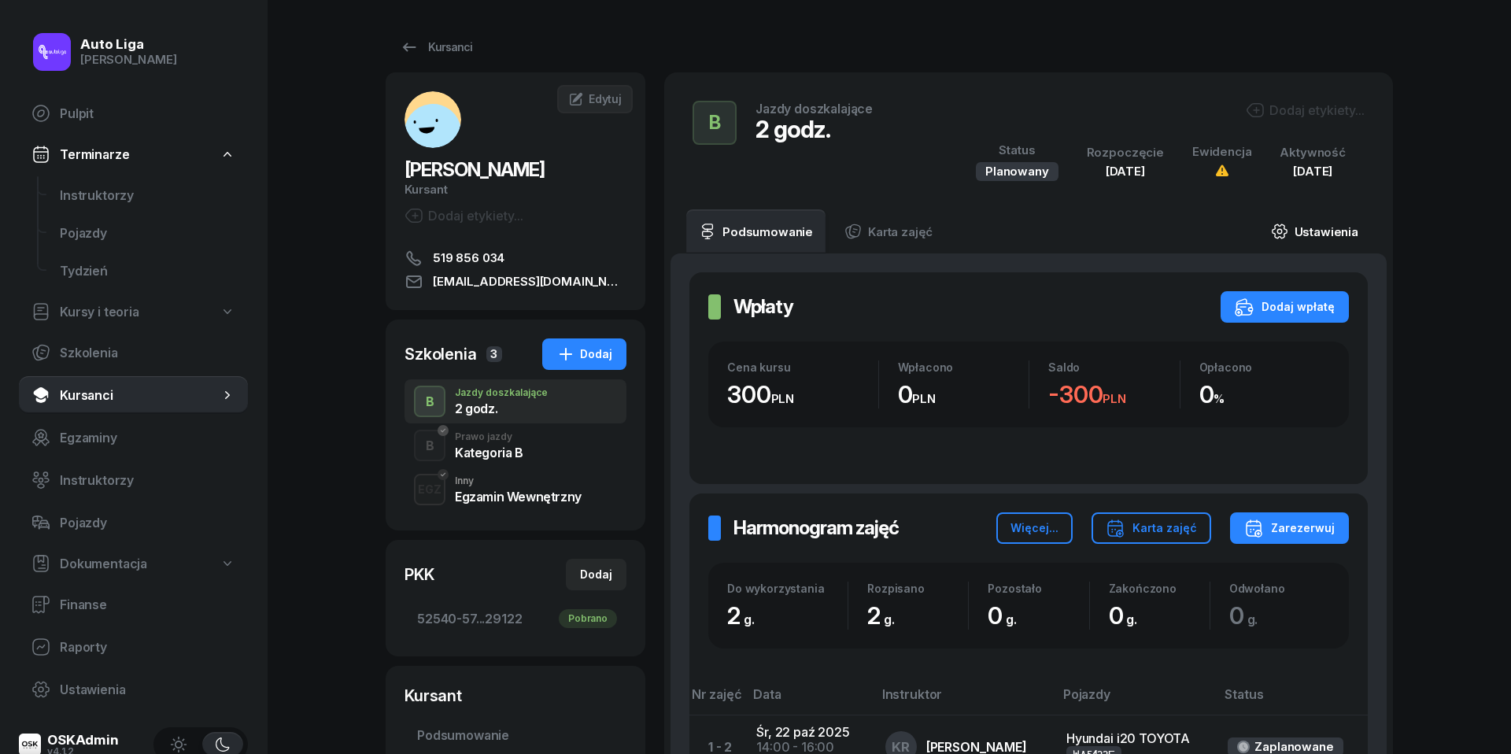
click at [1316, 237] on link "Ustawienia" at bounding box center [1314, 231] width 113 height 44
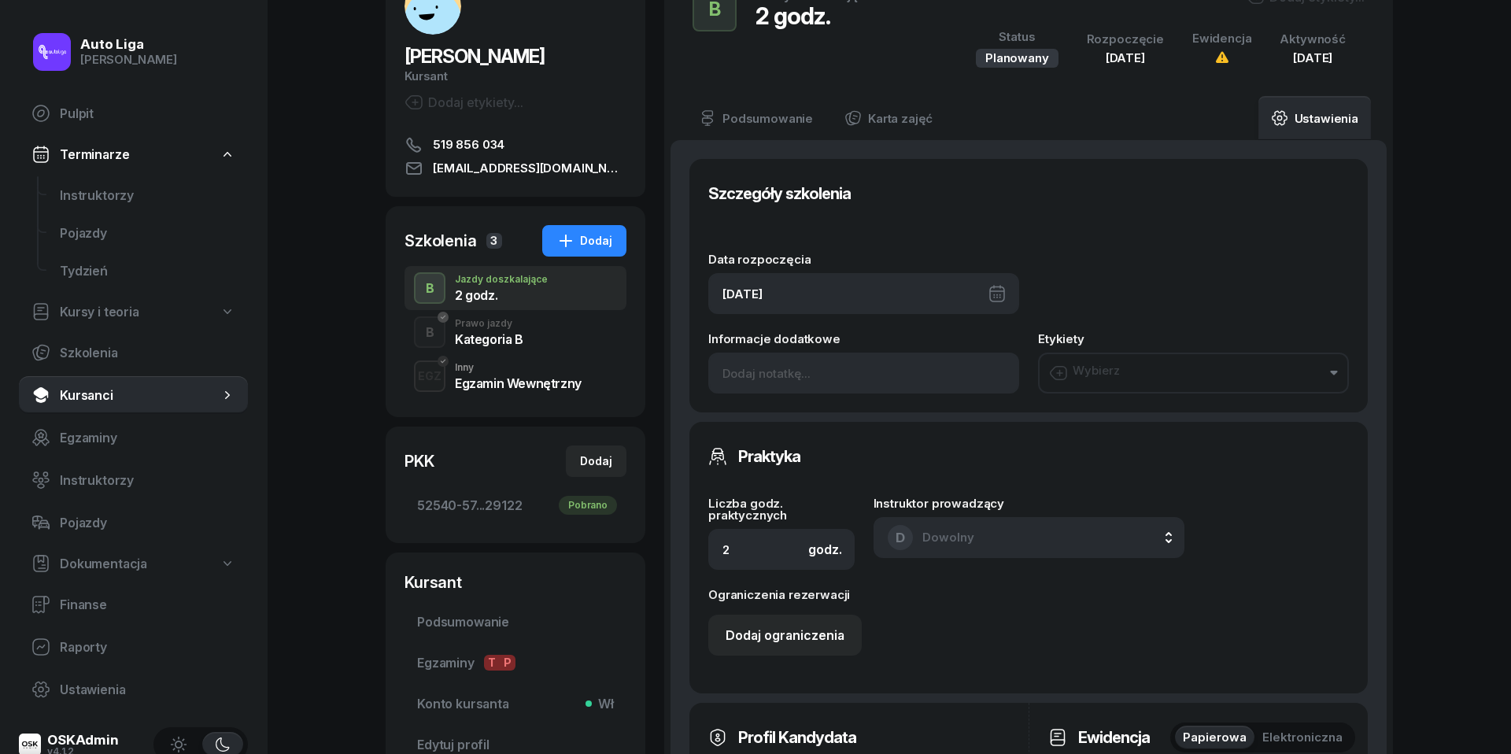
scroll to position [202, 0]
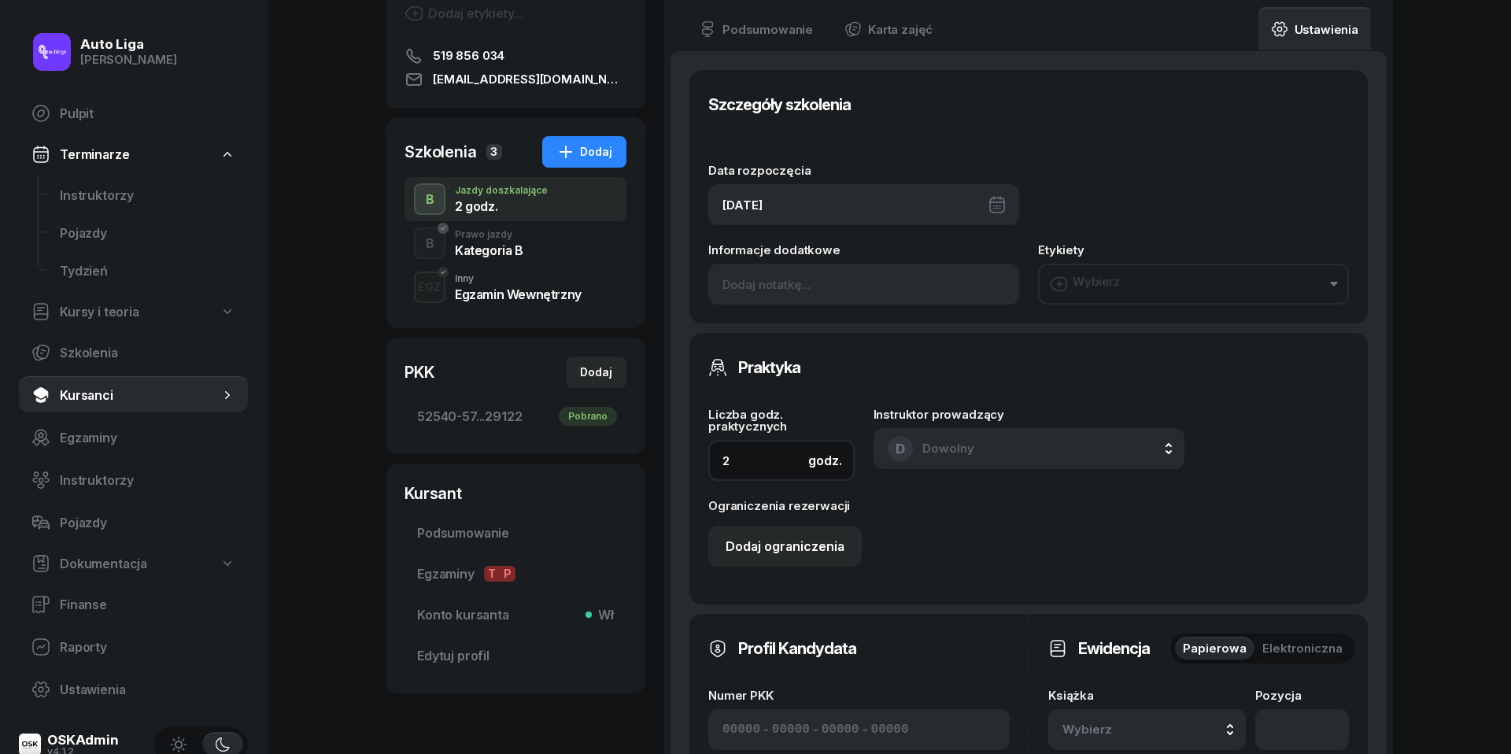
click at [773, 461] on input "2" at bounding box center [781, 460] width 146 height 41
type input "4"
click at [766, 194] on div "[DATE]" at bounding box center [863, 204] width 311 height 41
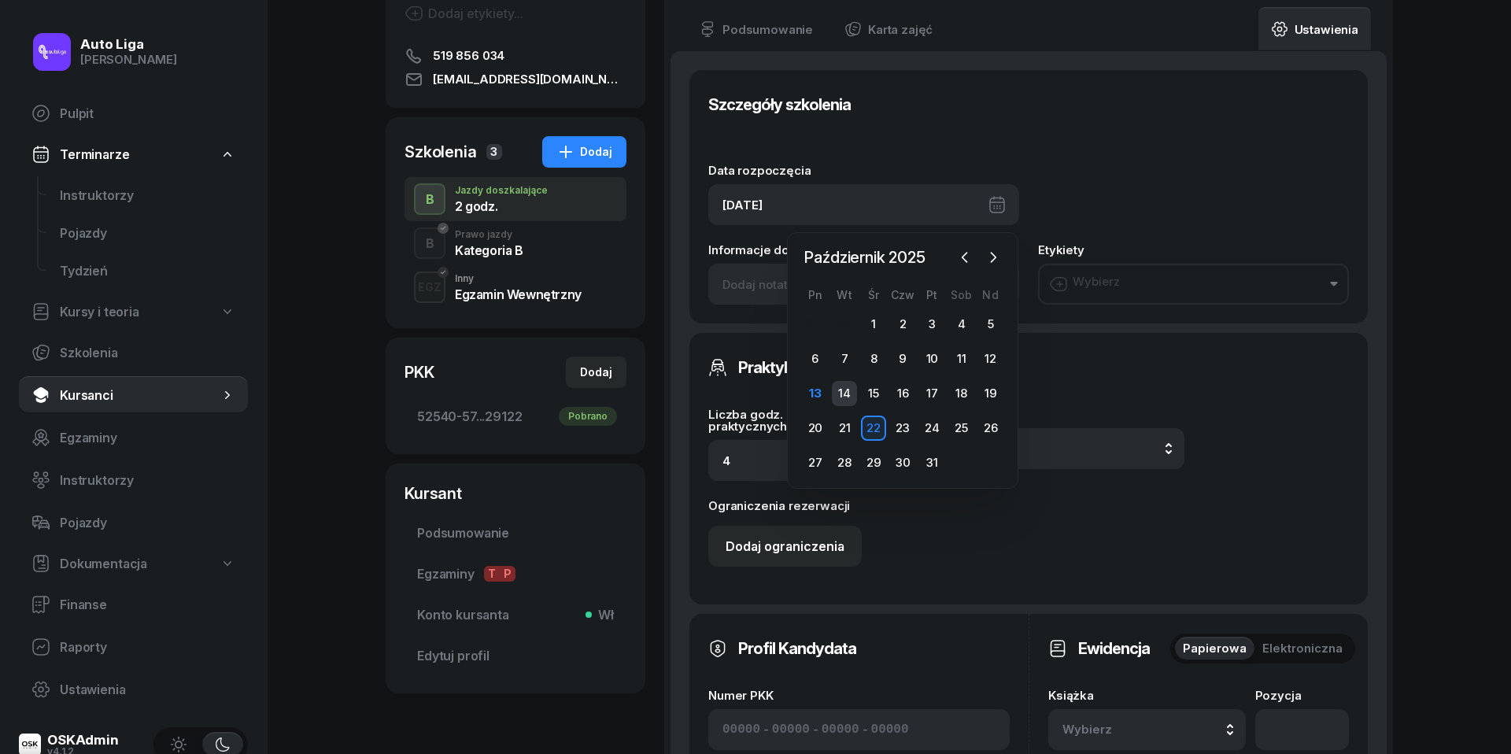
click at [840, 388] on div "14" at bounding box center [844, 393] width 25 height 25
type input "[DATE]"
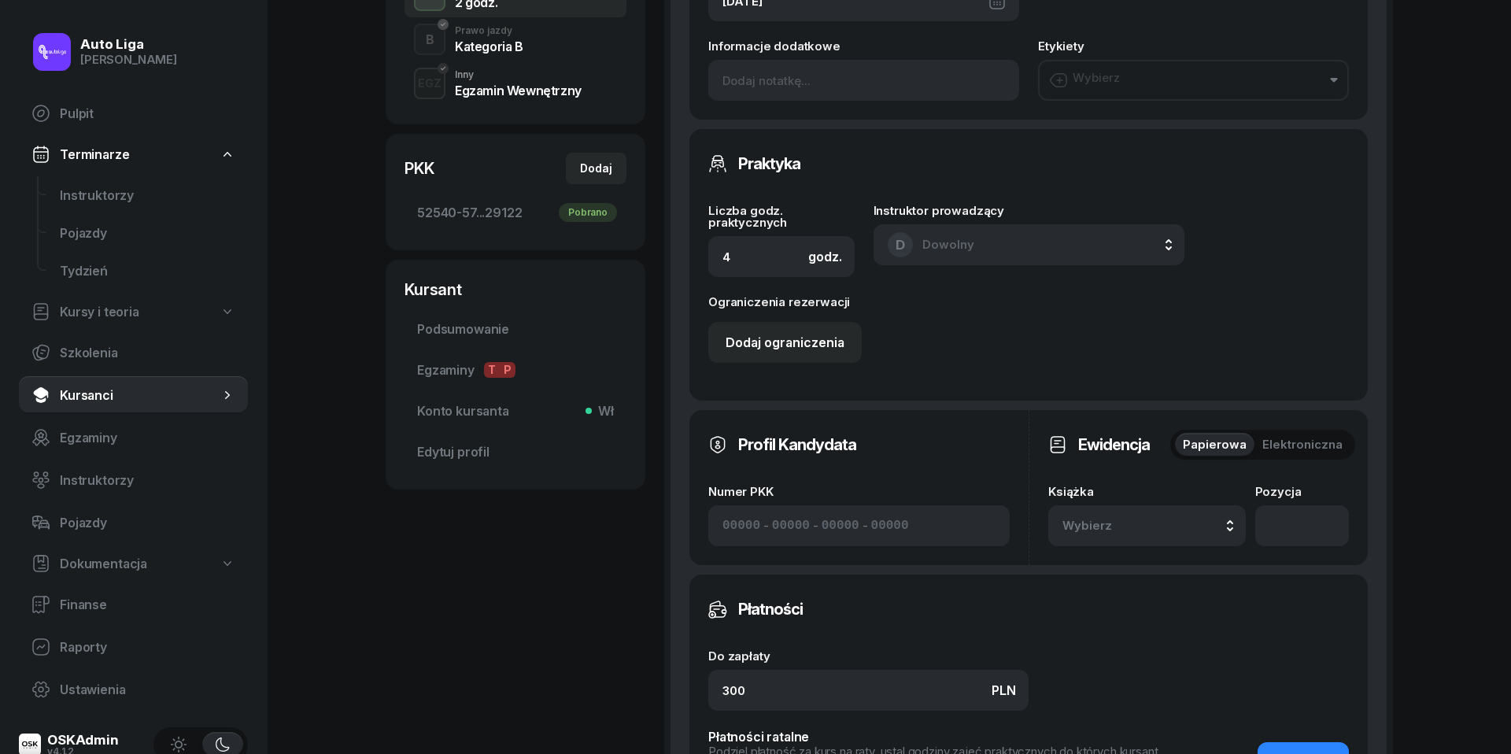
scroll to position [636, 0]
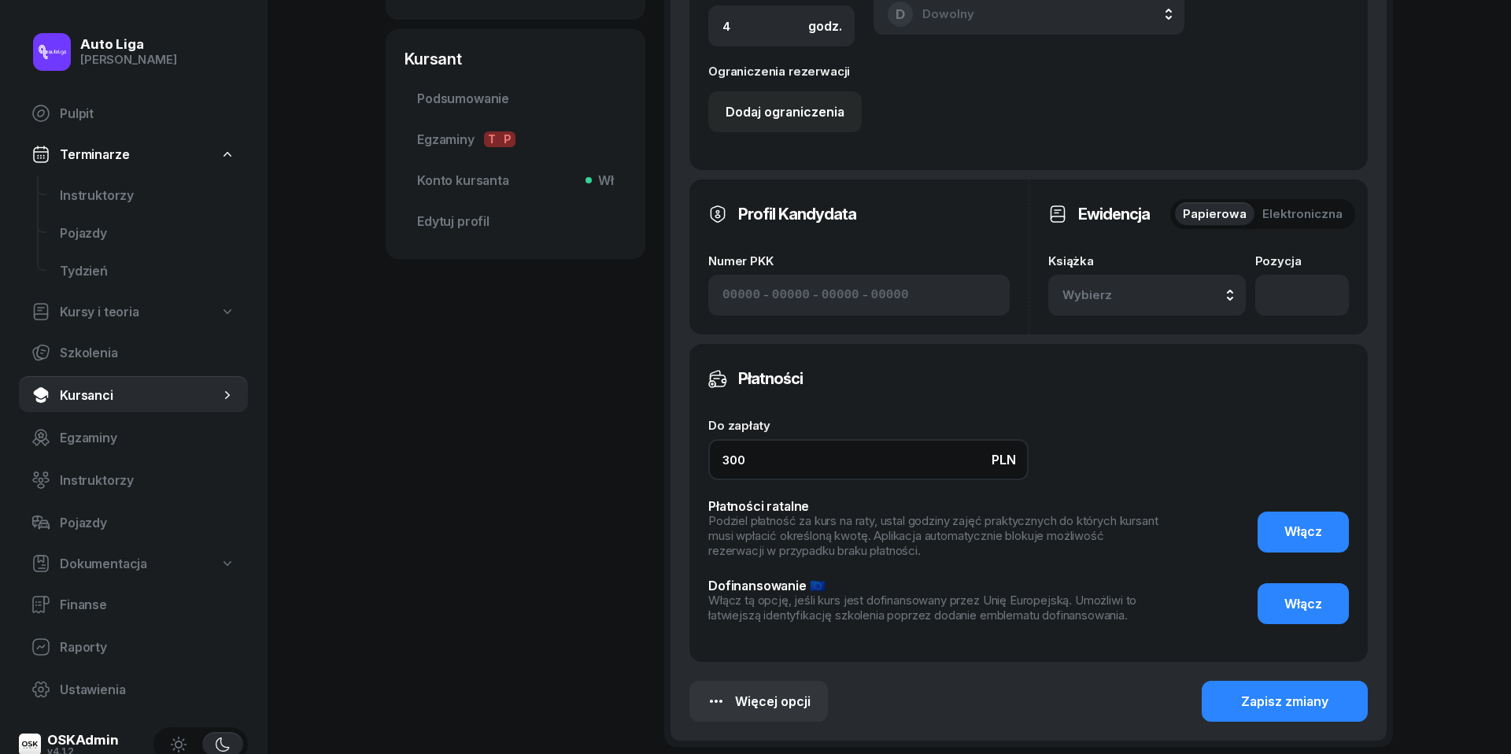
click at [819, 470] on input "300" at bounding box center [868, 459] width 320 height 41
type input "600"
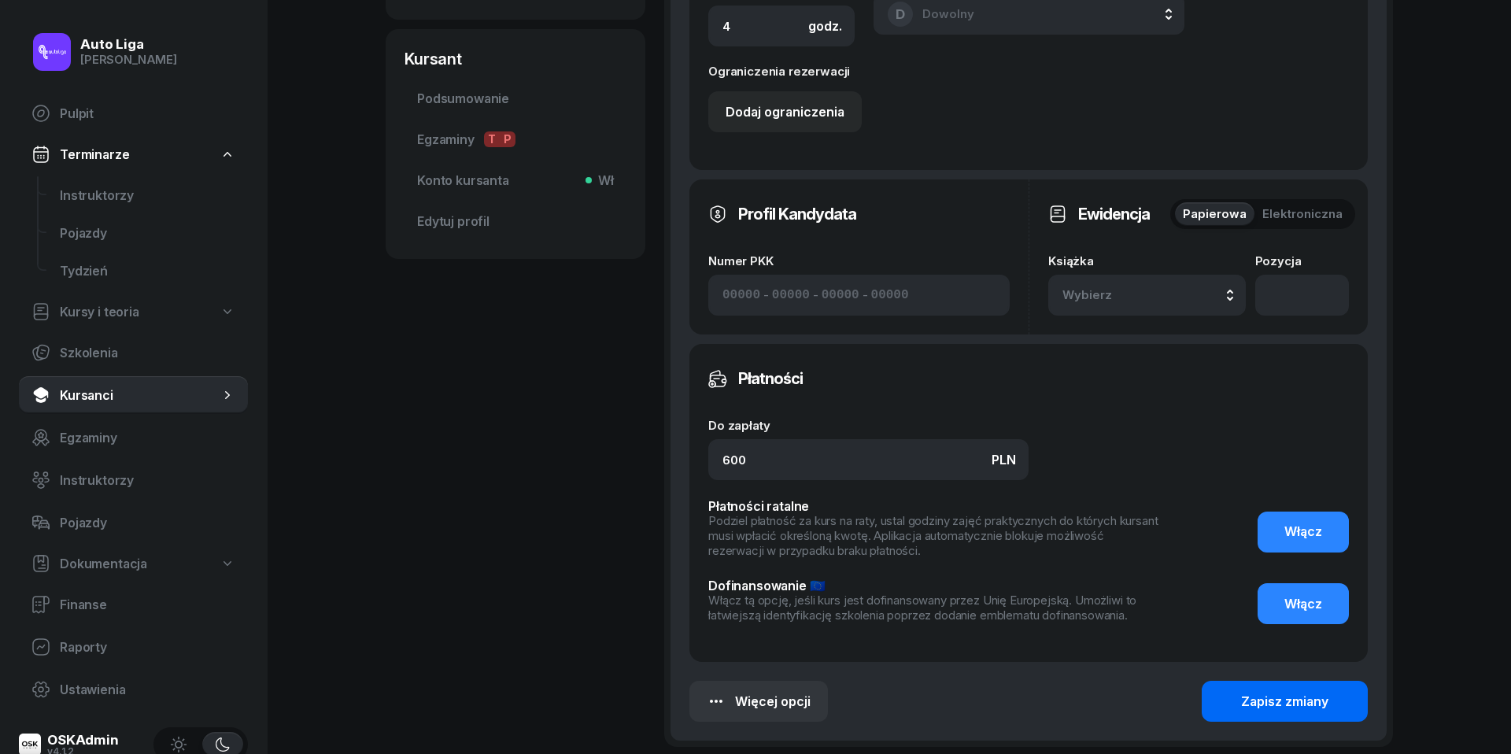
click at [1278, 685] on button "Zapisz zmiany" at bounding box center [1284, 701] width 166 height 41
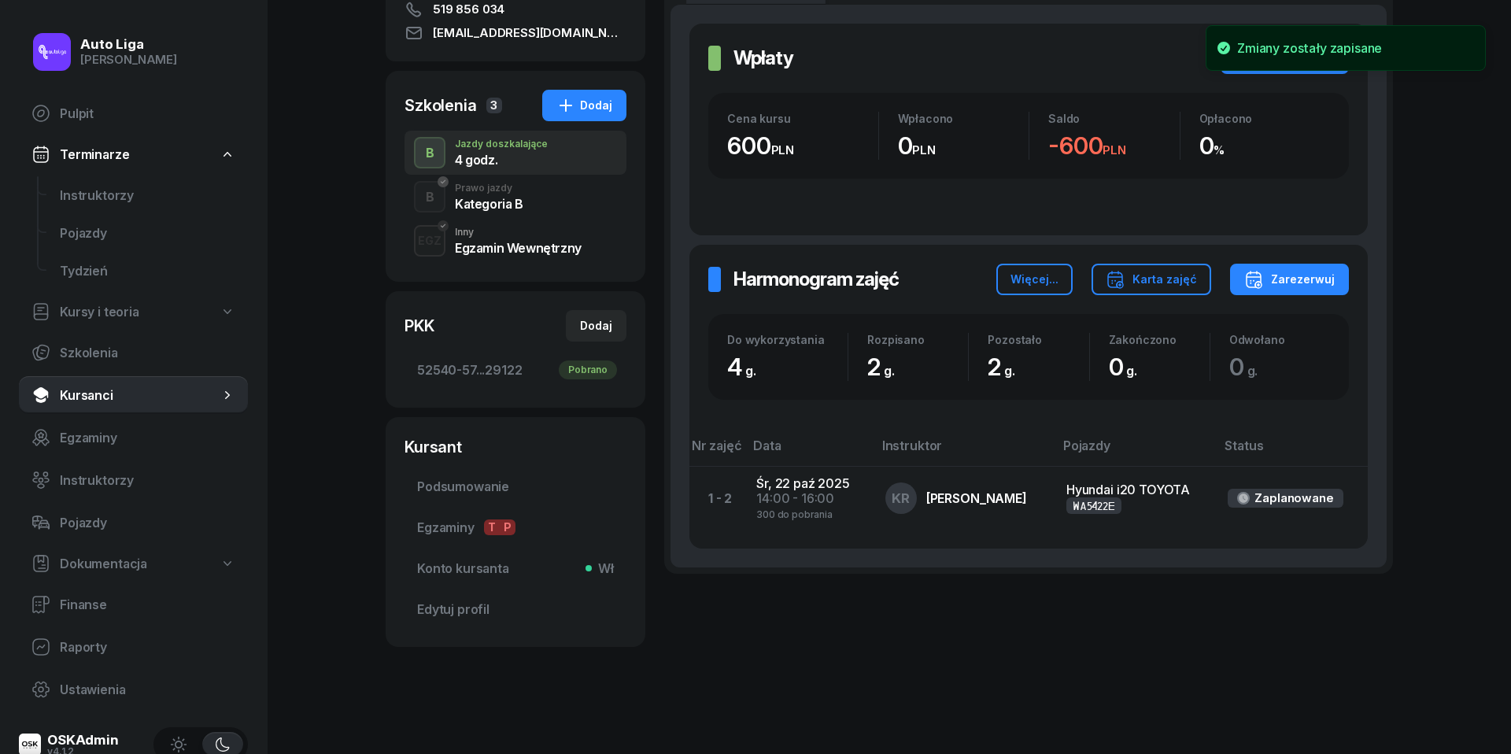
scroll to position [249, 0]
click at [1268, 277] on div "Zarezerwuj" at bounding box center [1289, 279] width 90 height 19
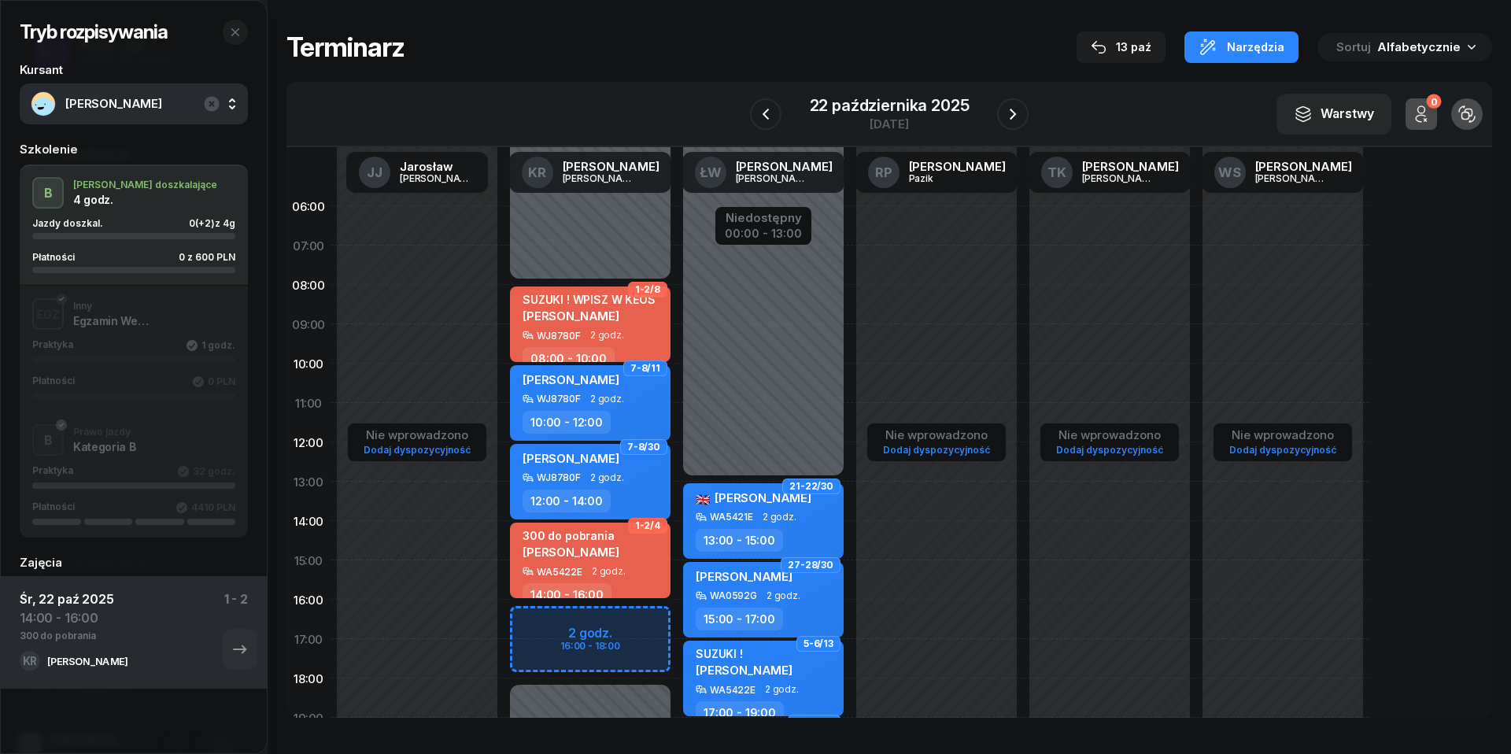
click at [574, 560] on div "300 do pobrania [PERSON_NAME]" at bounding box center [570, 547] width 97 height 37
select select "14"
select select "16"
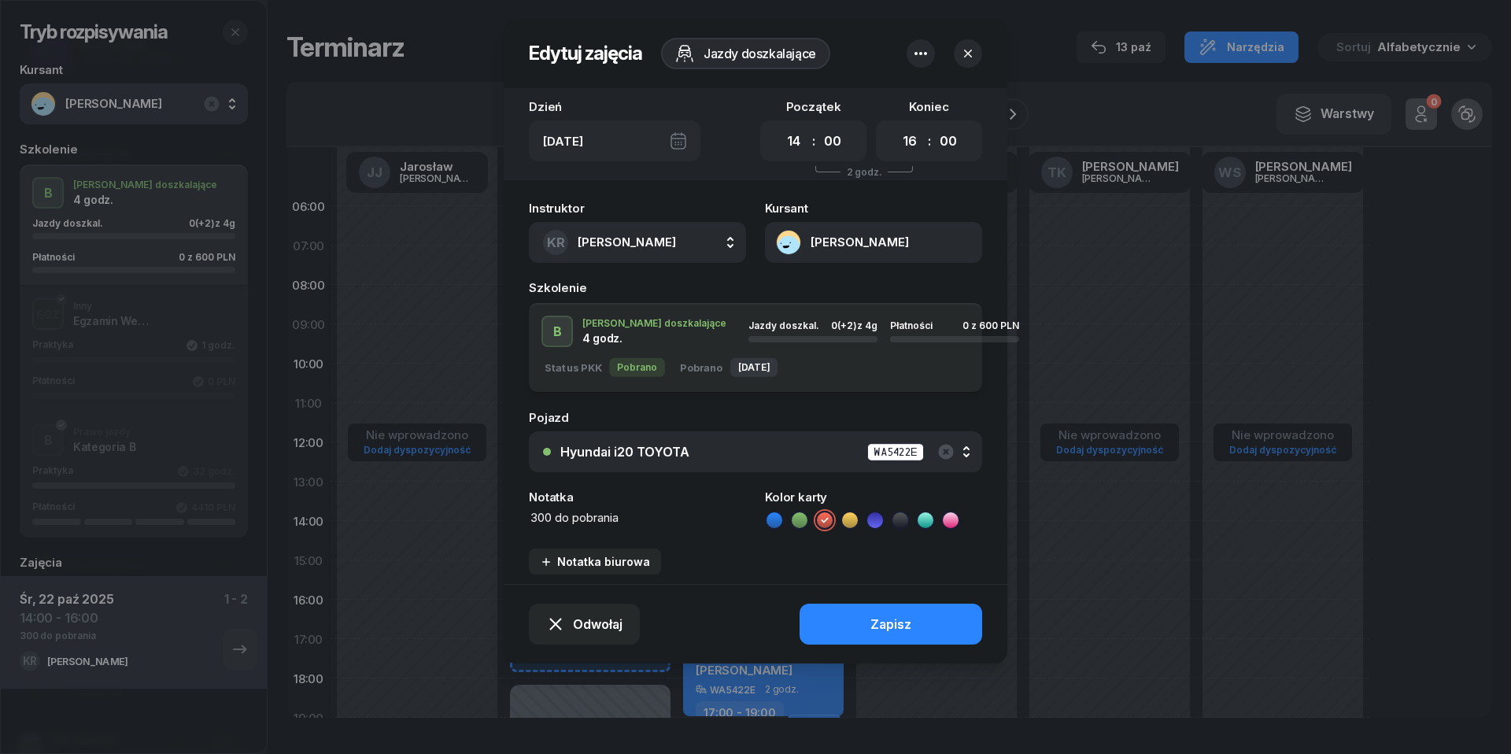
click at [583, 510] on textarea "300 do pobrania" at bounding box center [637, 517] width 217 height 17
click at [772, 530] on div "Instruktor KR [PERSON_NAME] [PERSON_NAME] KR [PERSON_NAME] ŁW [PERSON_NAME] RP …" at bounding box center [756, 388] width 504 height 391
click at [772, 524] on icon at bounding box center [774, 520] width 16 height 16
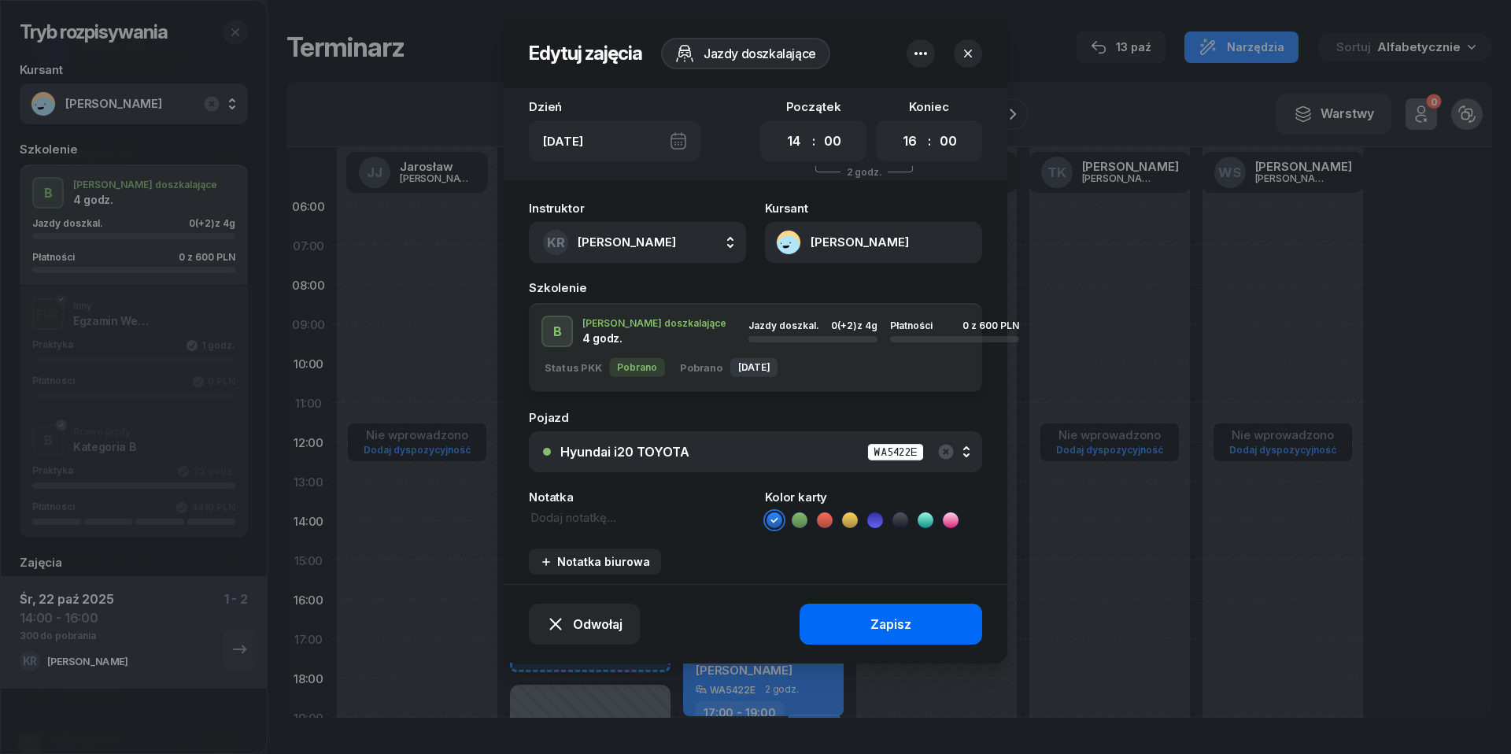
click at [856, 628] on button "Zapisz" at bounding box center [890, 623] width 183 height 41
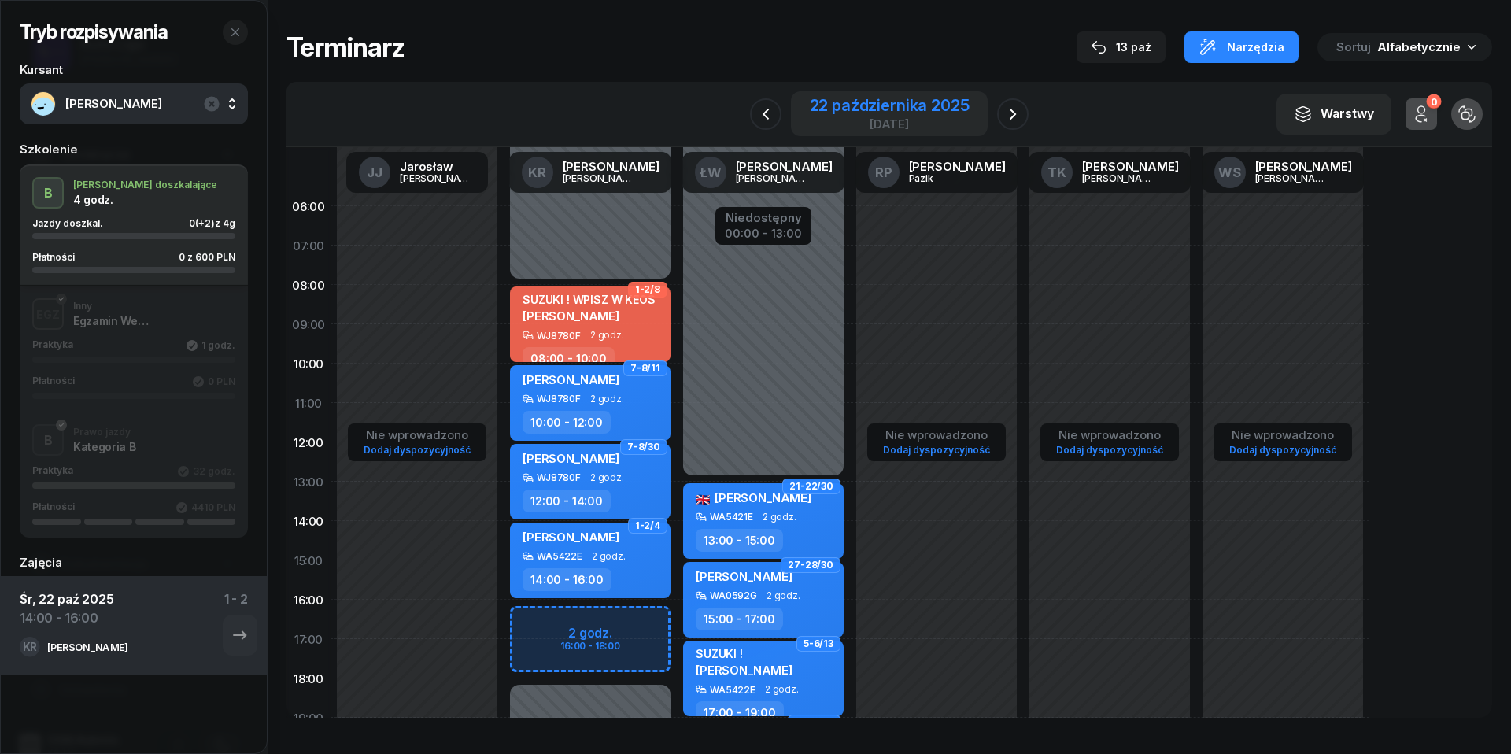
click at [858, 99] on div "22 października 2025" at bounding box center [890, 106] width 160 height 16
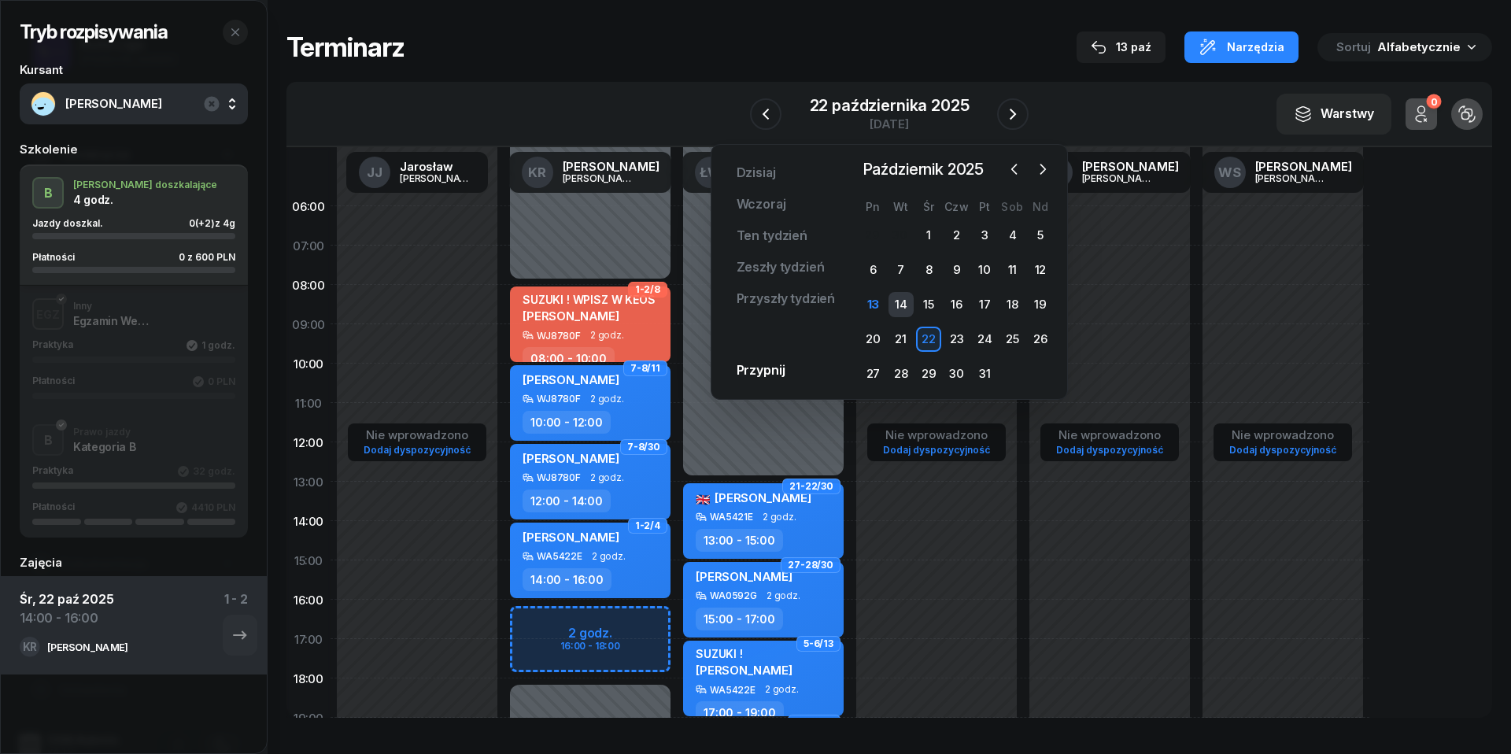
click at [913, 304] on div "14" at bounding box center [900, 304] width 25 height 25
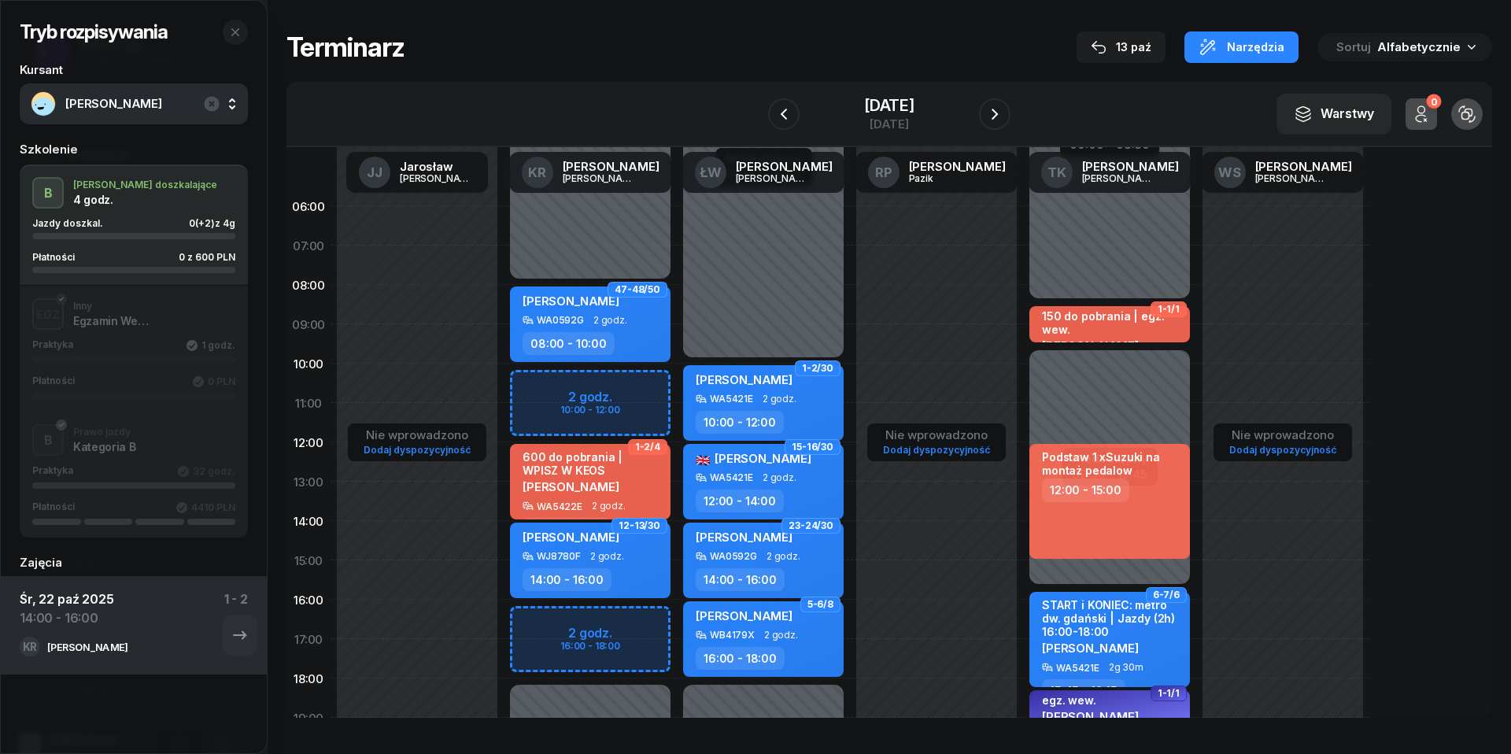
click at [596, 388] on div "Niedostępny 00:00 - 08:00 Niedostępny 18:00 - 23:59 2 godz. 10:00 - 12:00 2 god…" at bounding box center [590, 559] width 173 height 747
select select "10"
select select "12"
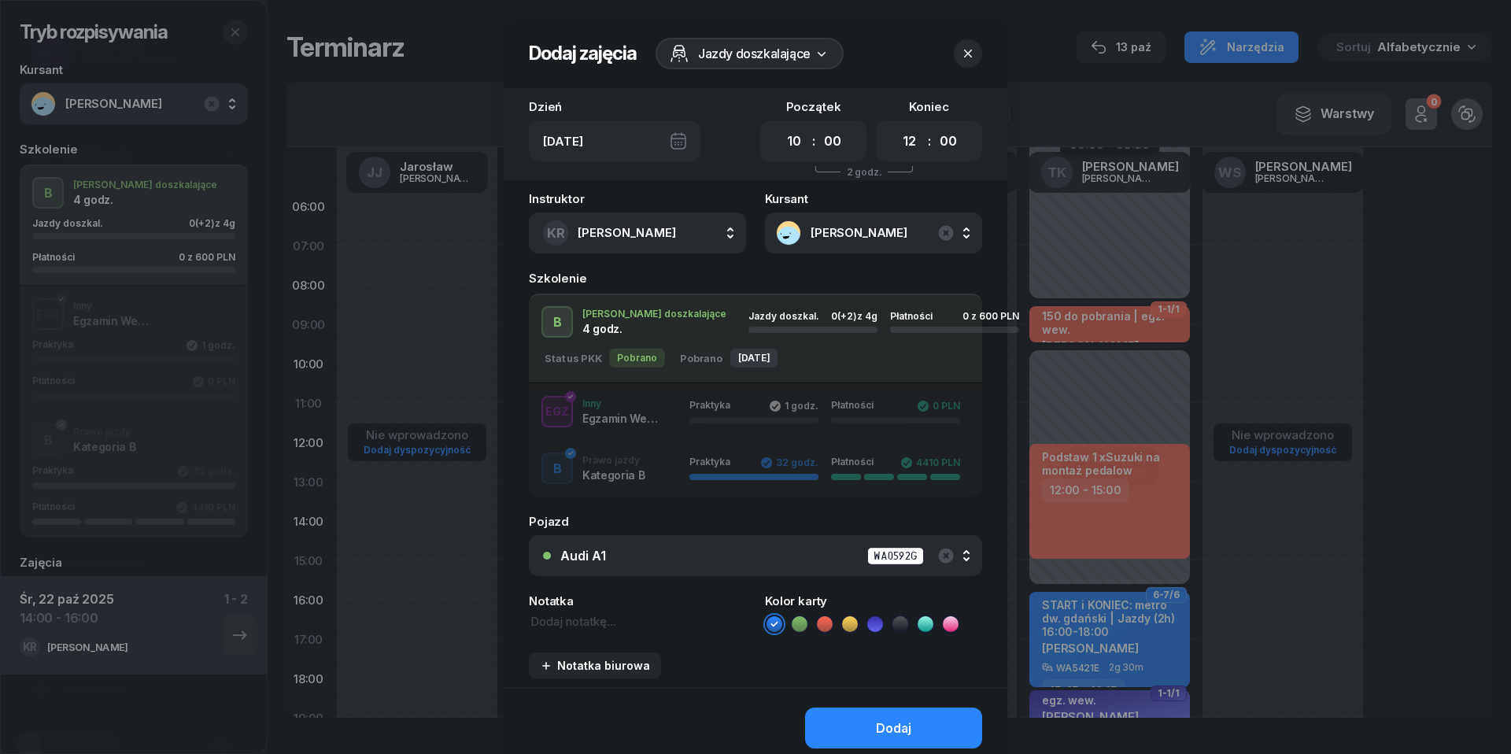
click at [633, 548] on div "Audi A1 WA0592G" at bounding box center [764, 556] width 408 height 20
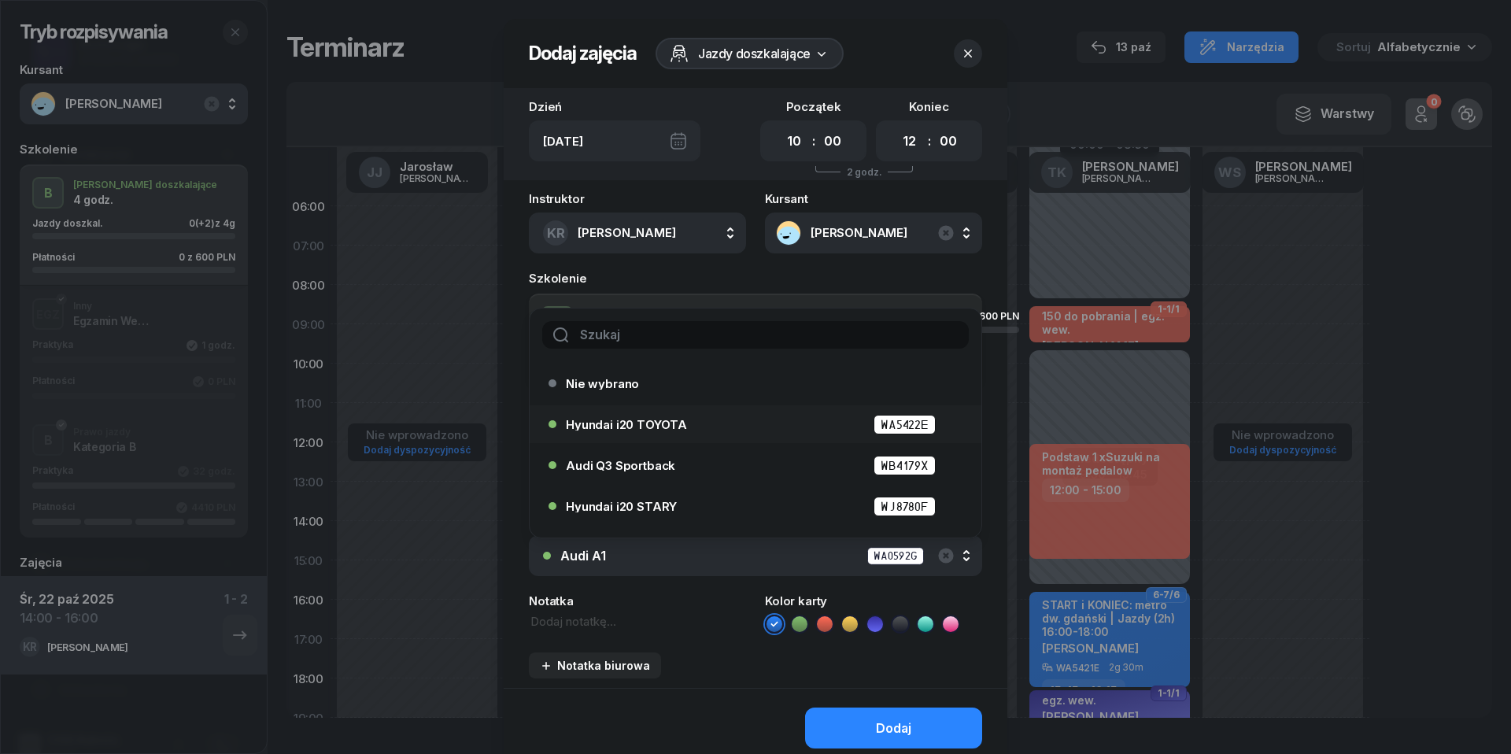
click at [620, 428] on span "Hyundai i20 TOYOTA" at bounding box center [626, 425] width 121 height 12
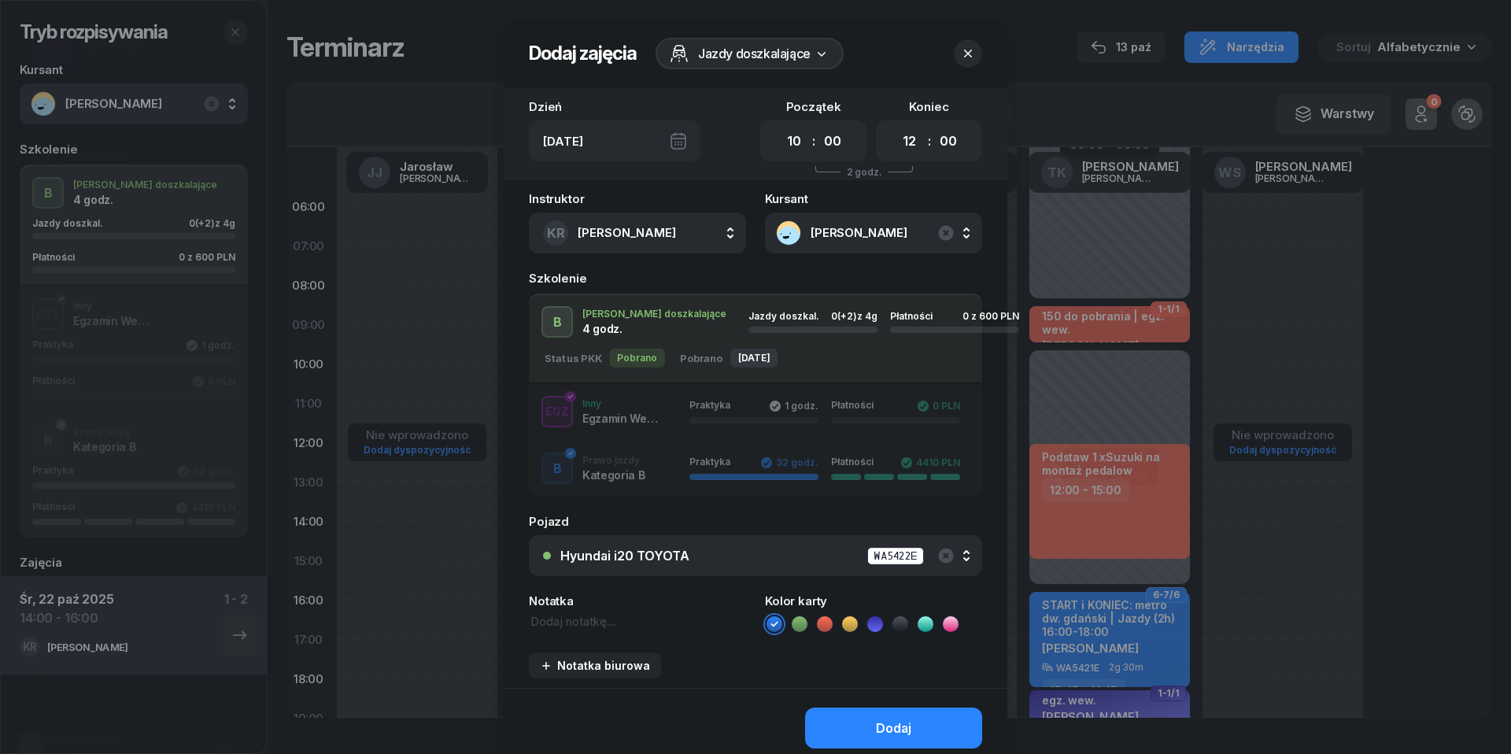
click at [598, 614] on textarea at bounding box center [637, 621] width 217 height 17
type textarea "600 do pobrania"
click at [828, 618] on icon at bounding box center [825, 624] width 16 height 16
click at [866, 727] on button "Dodaj" at bounding box center [893, 727] width 177 height 41
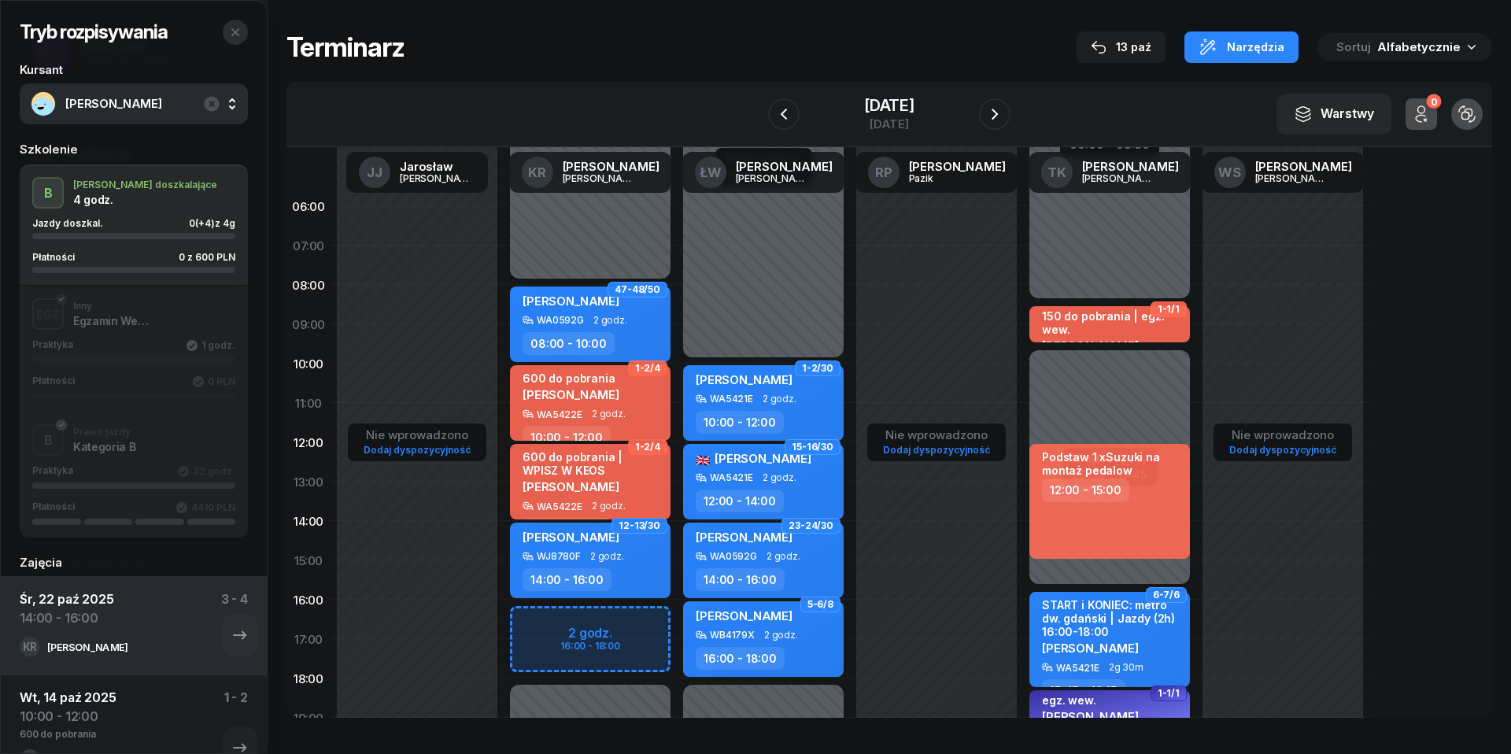
click at [236, 32] on icon "button" at bounding box center [235, 32] width 13 height 13
